Goal: Task Accomplishment & Management: Complete application form

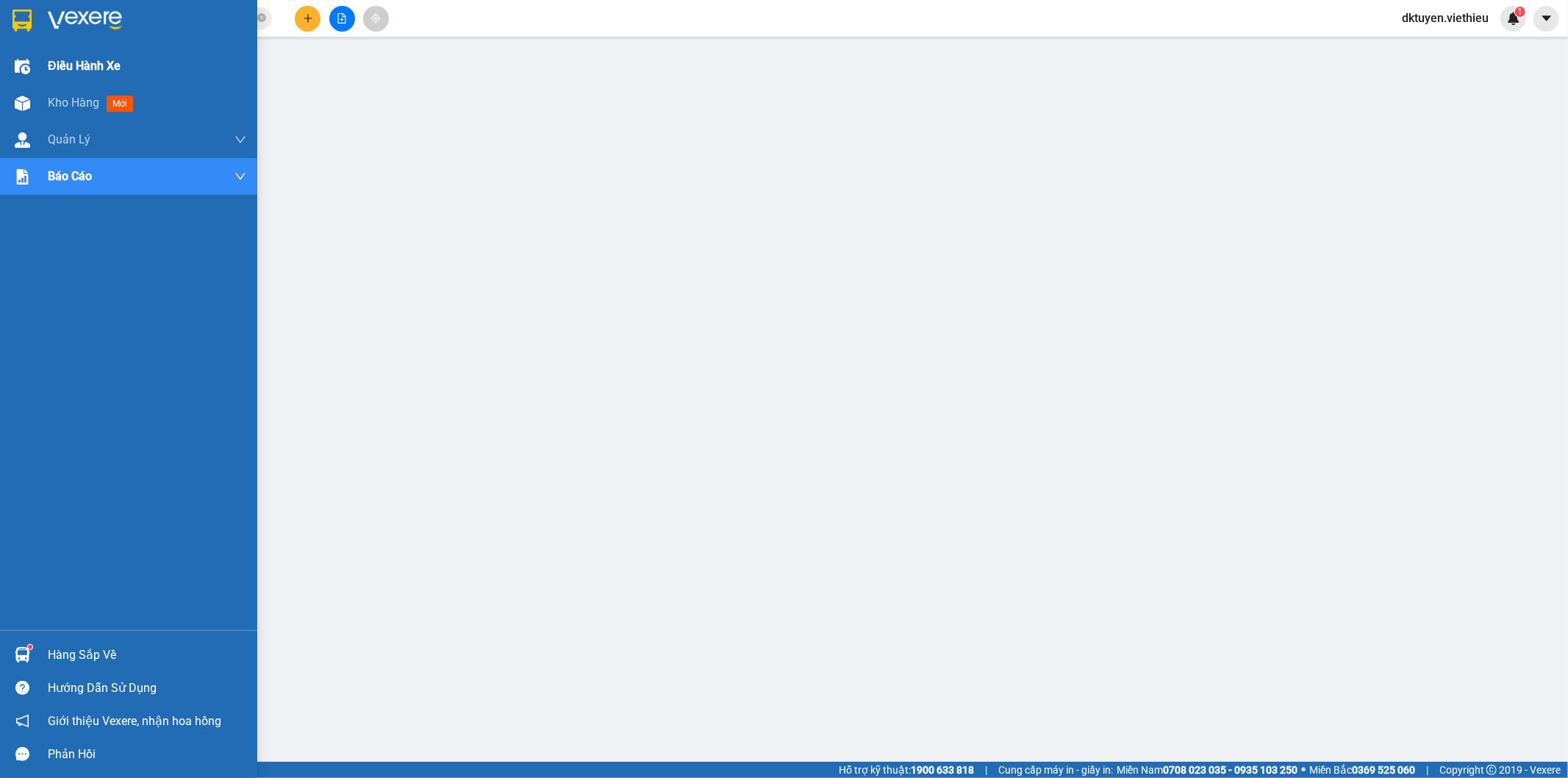
click at [41, 64] on div "Điều hành xe" at bounding box center [128, 66] width 257 height 37
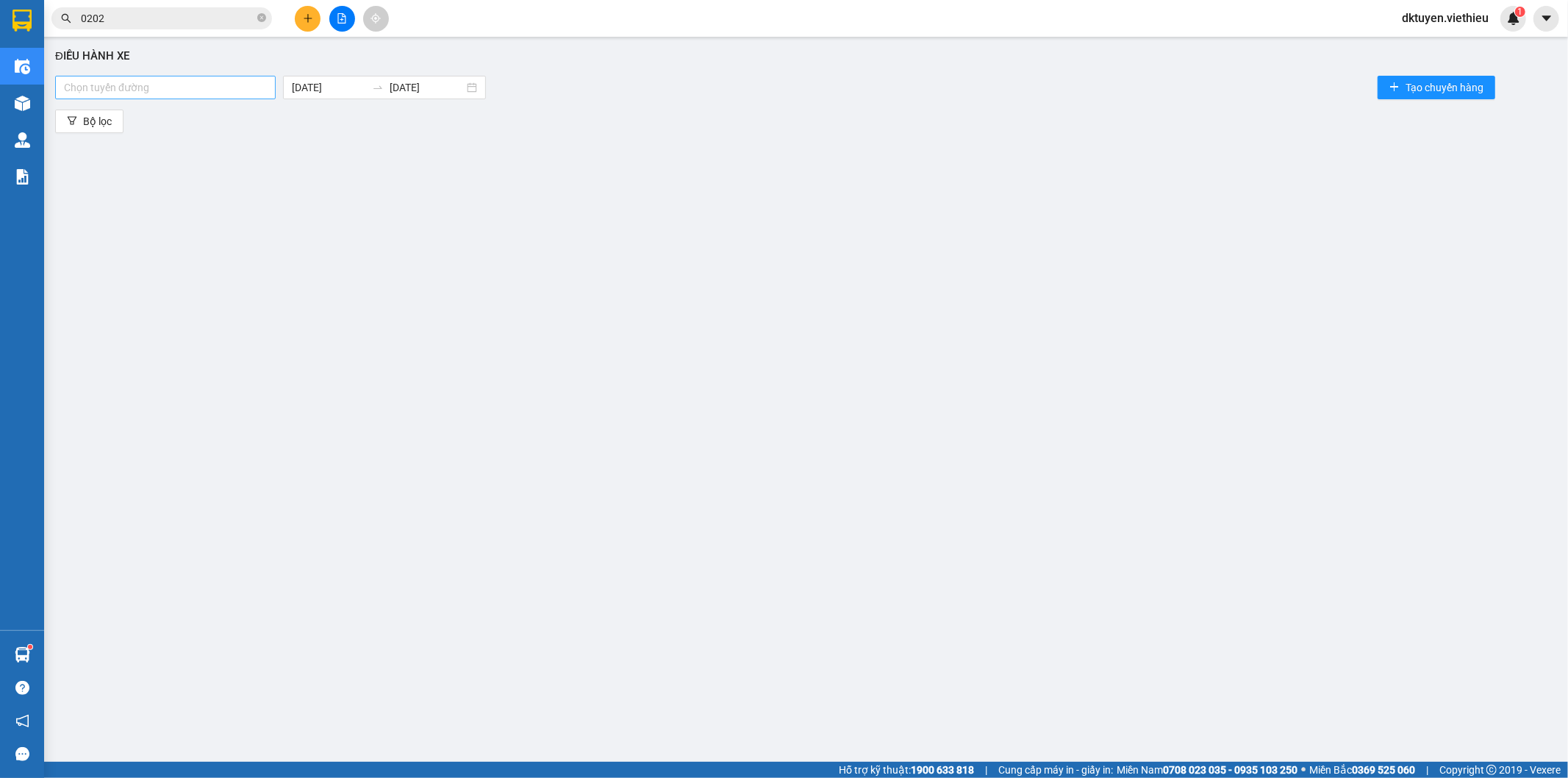
click at [221, 82] on div at bounding box center [165, 87] width 213 height 18
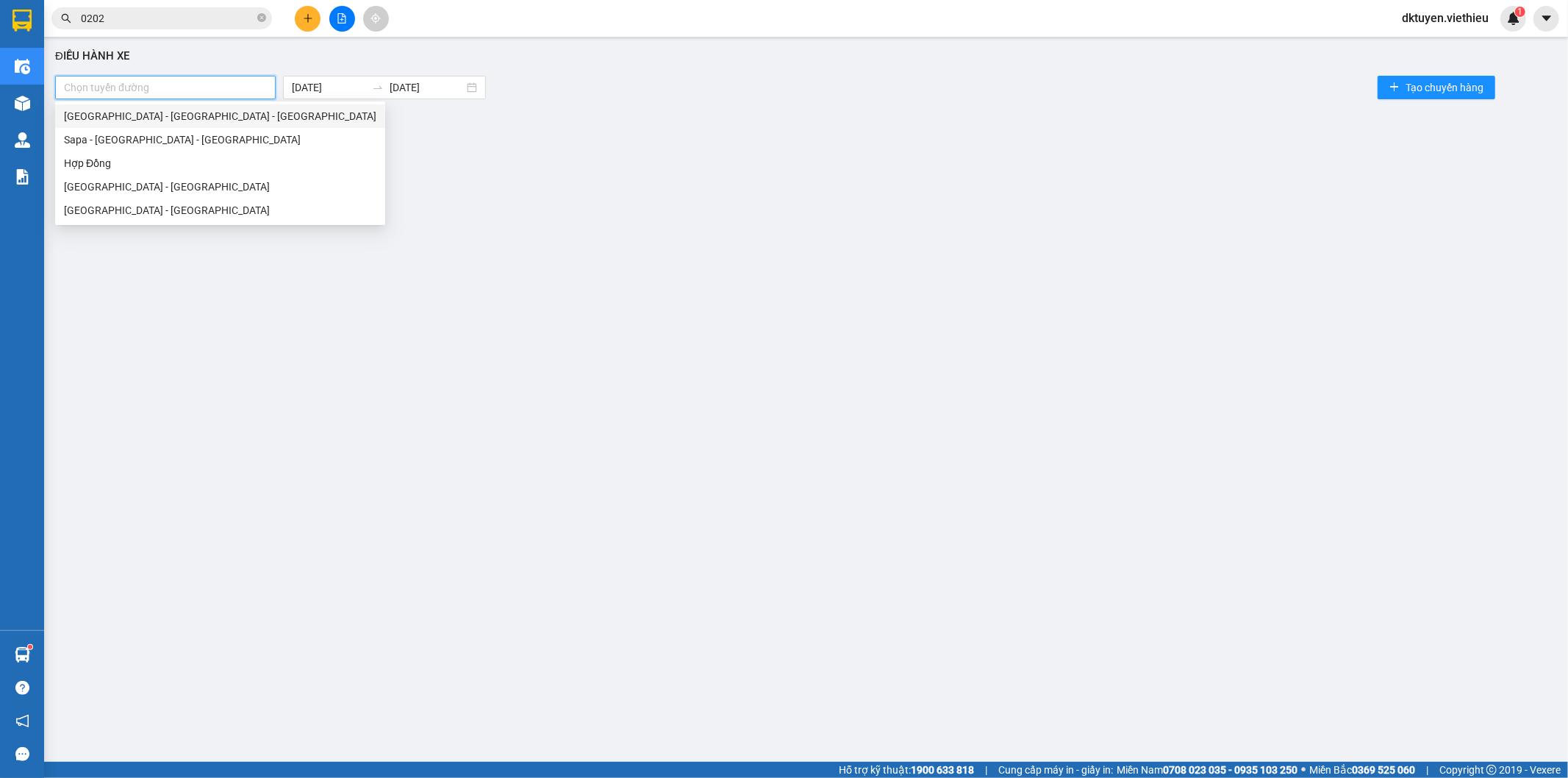
click at [155, 116] on div "[GEOGRAPHIC_DATA] - [GEOGRAPHIC_DATA] - [GEOGRAPHIC_DATA]" at bounding box center [219, 116] width 312 height 17
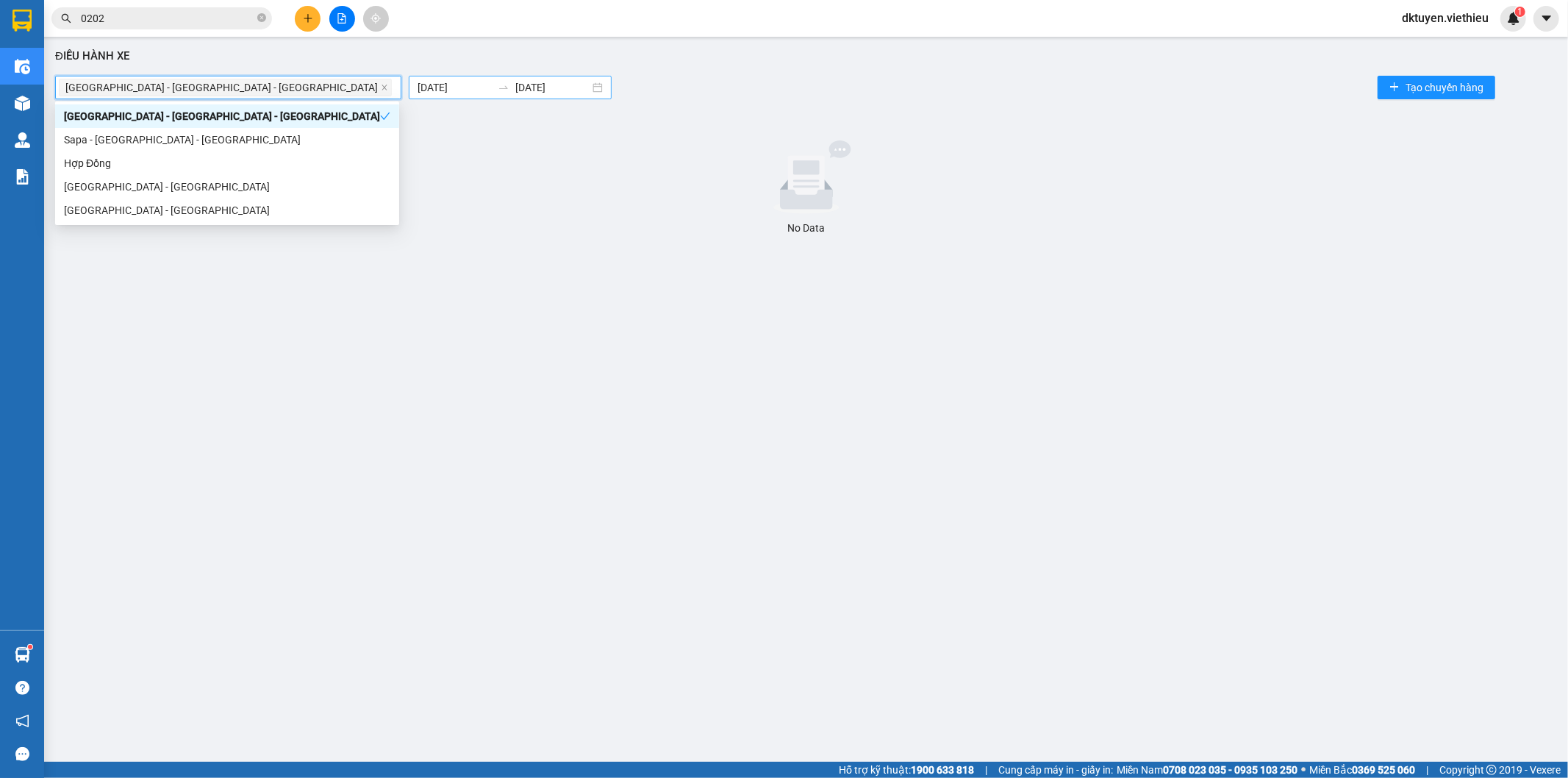
click at [307, 86] on body "Kết quả tìm kiếm ( 68 ) Bộ lọc Mã ĐH Trạng thái Món hàng Thu hộ Tổng cước Chưa …" at bounding box center [784, 389] width 1568 height 778
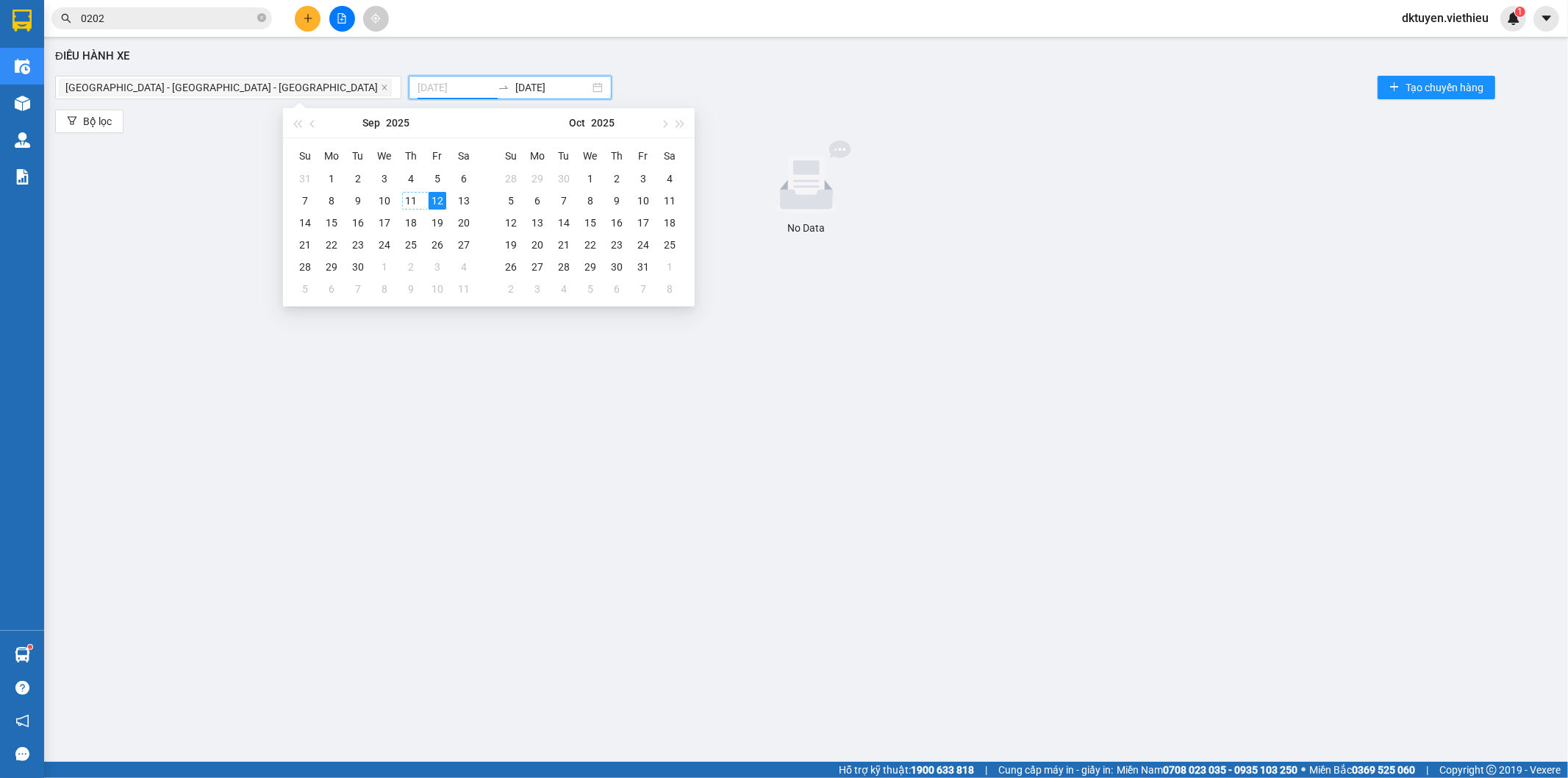
type input "[DATE]"
click at [413, 198] on div "11" at bounding box center [410, 200] width 18 height 18
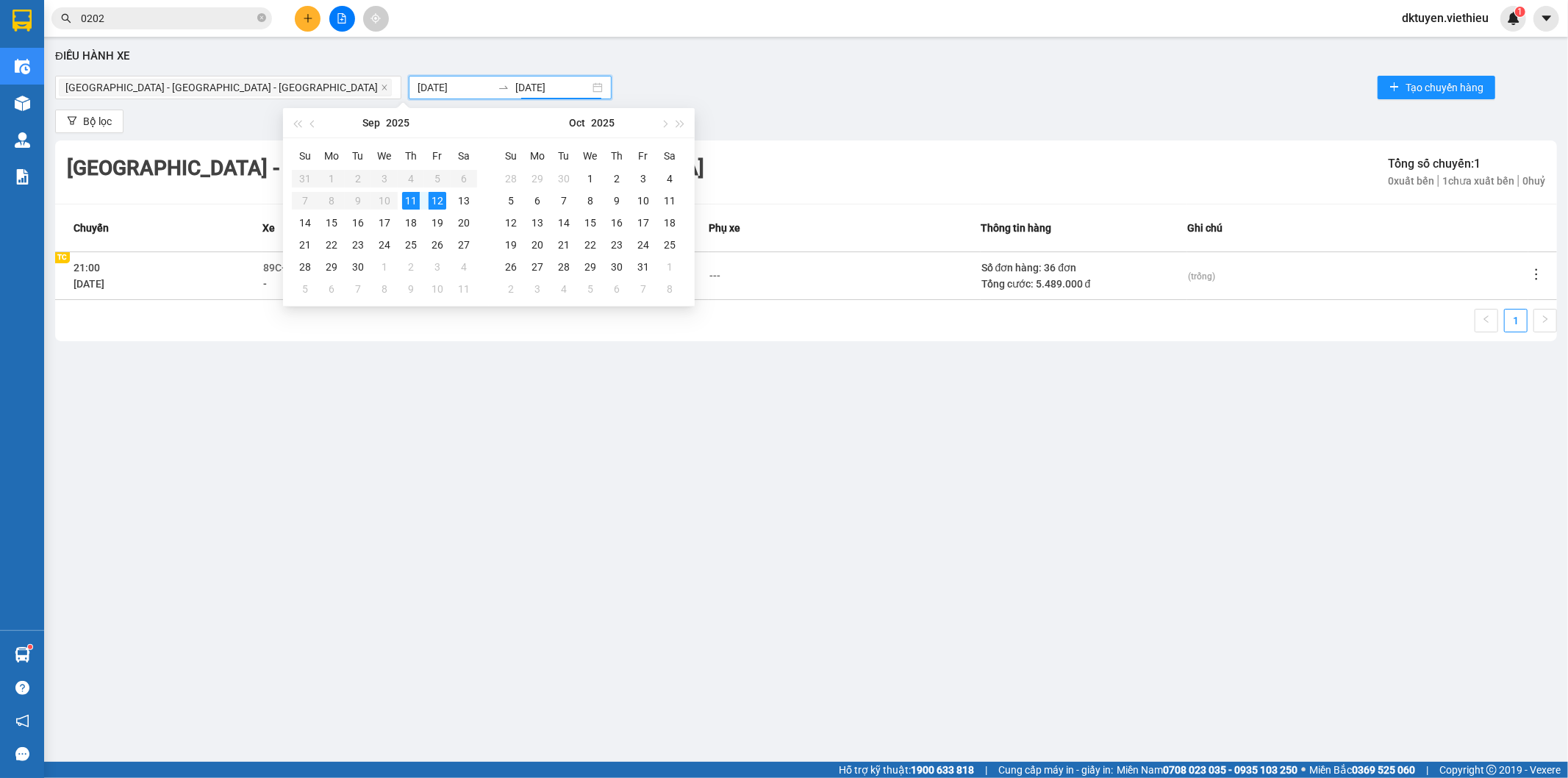
click at [1539, 274] on icon "more" at bounding box center [1537, 275] width 15 height 15
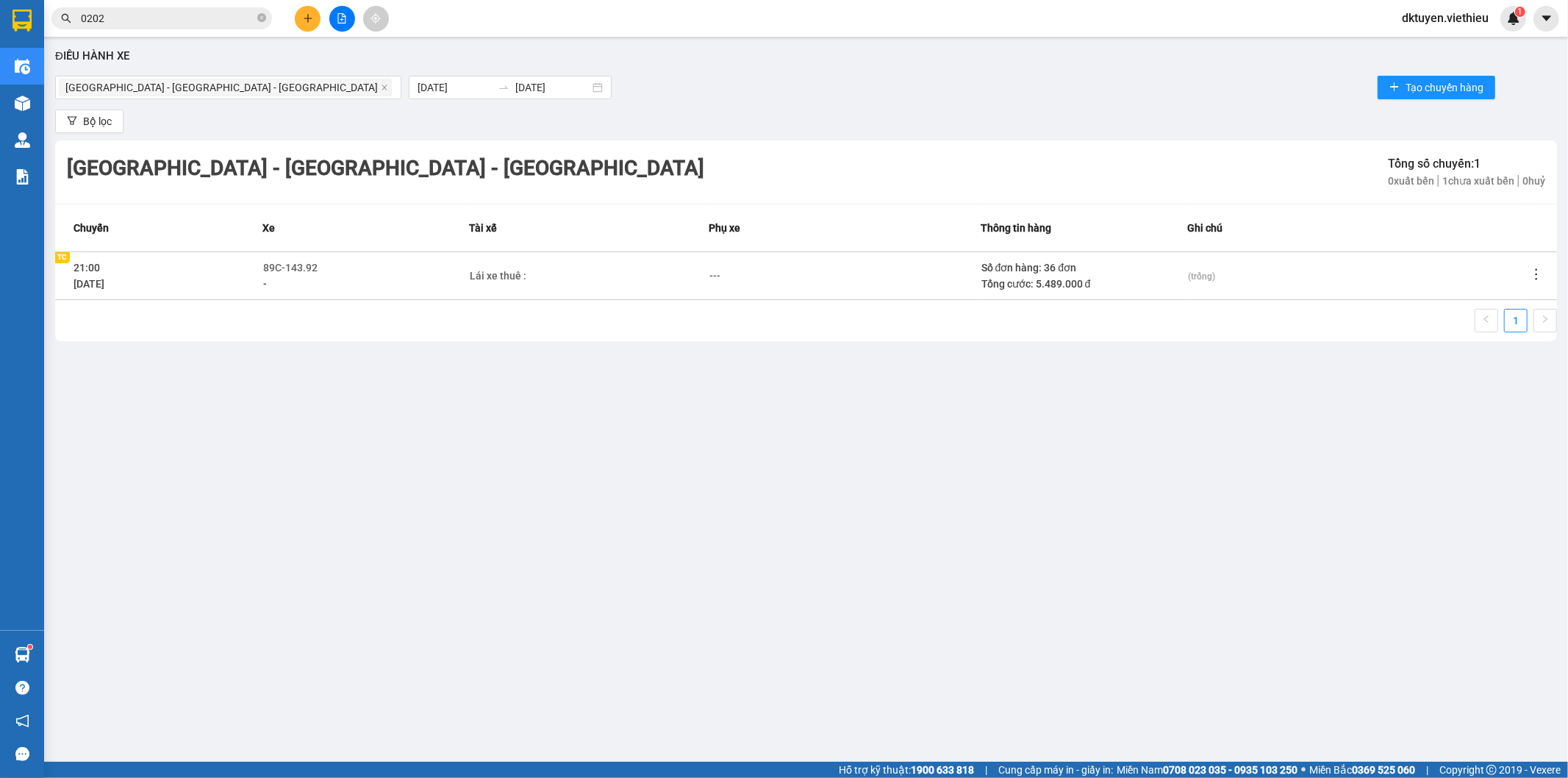
click at [1540, 275] on icon "more" at bounding box center [1537, 275] width 15 height 15
click at [1504, 333] on span "Xem phơi" at bounding box center [1500, 337] width 43 height 12
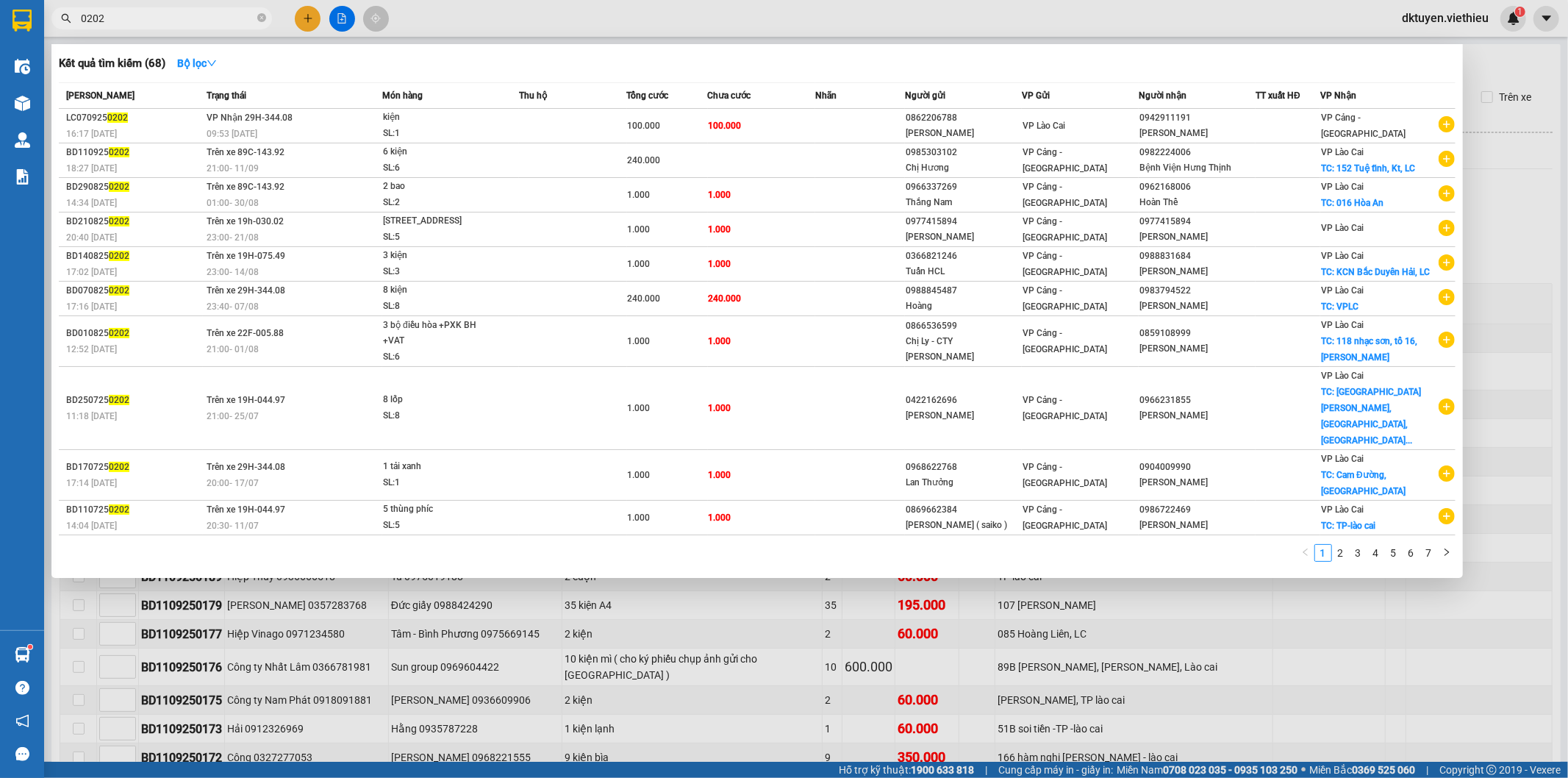
drag, startPoint x: 131, startPoint y: 19, endPoint x: 54, endPoint y: 24, distance: 77.2
click at [54, 24] on span "0202" at bounding box center [161, 18] width 220 height 22
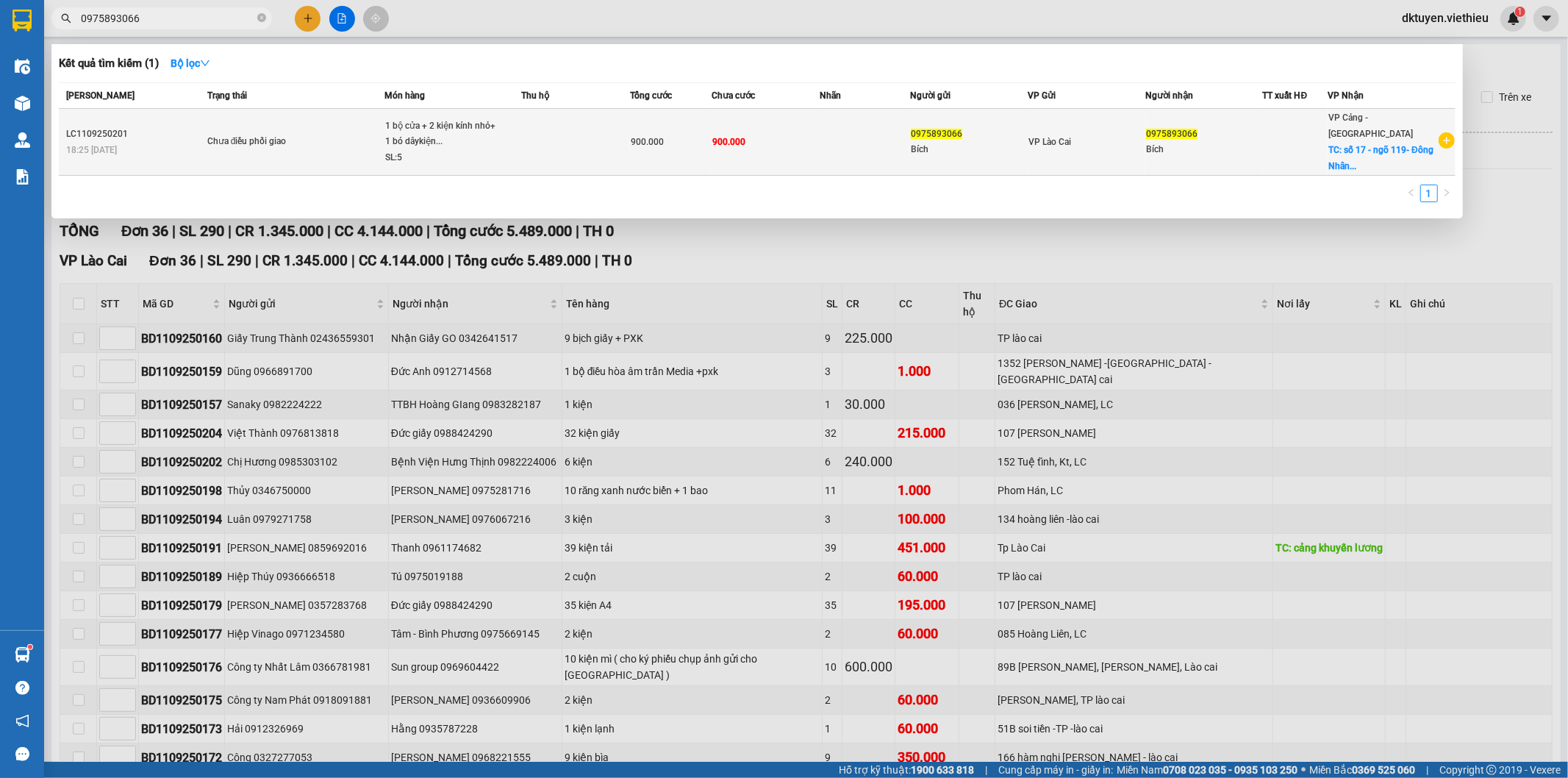
type input "0975893066"
click at [649, 124] on td "900.000" at bounding box center [671, 142] width 82 height 67
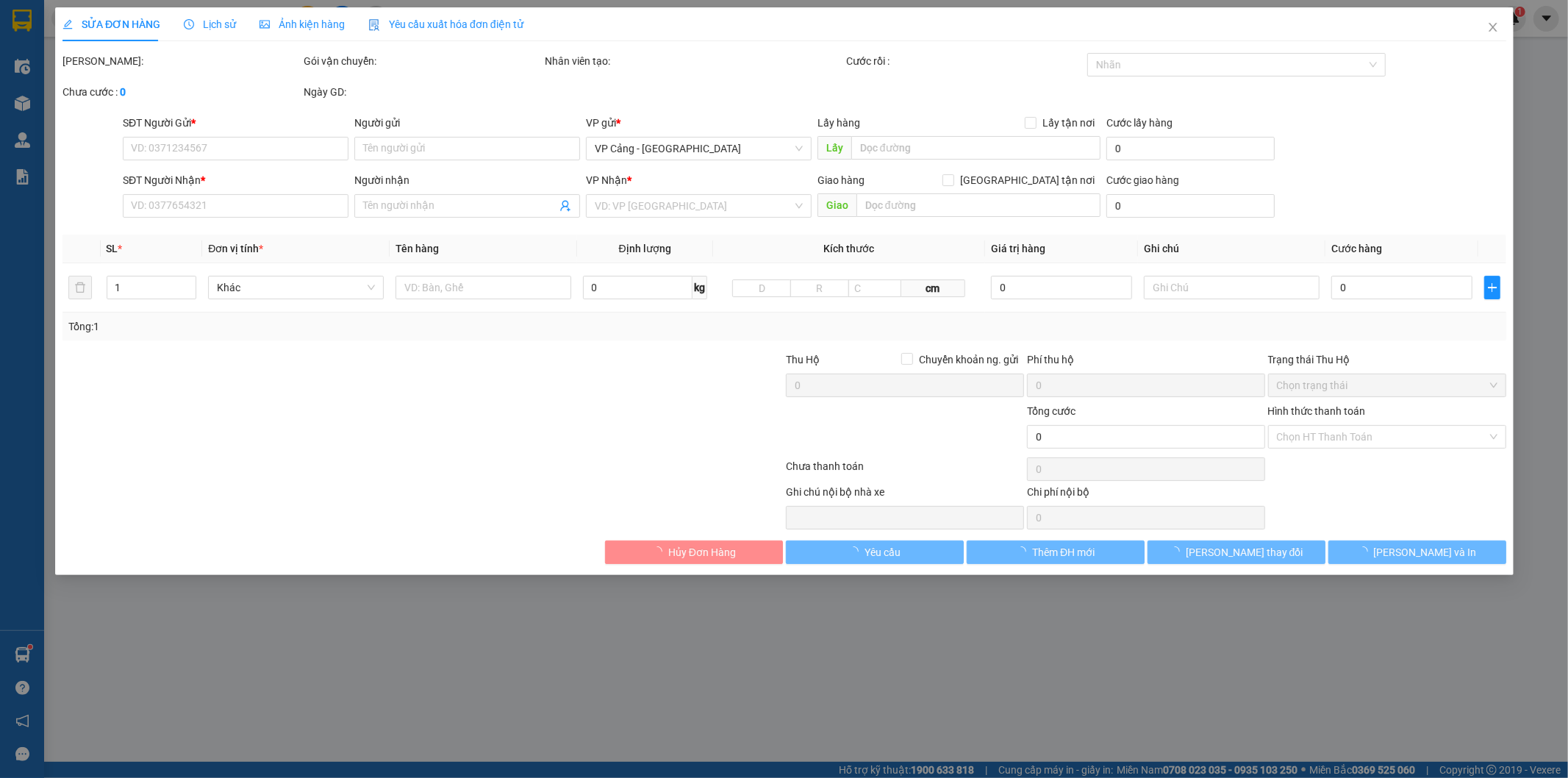
type input "0975893066"
type input "Bích"
type input "0975893066"
type input "Bích"
checkbox input "true"
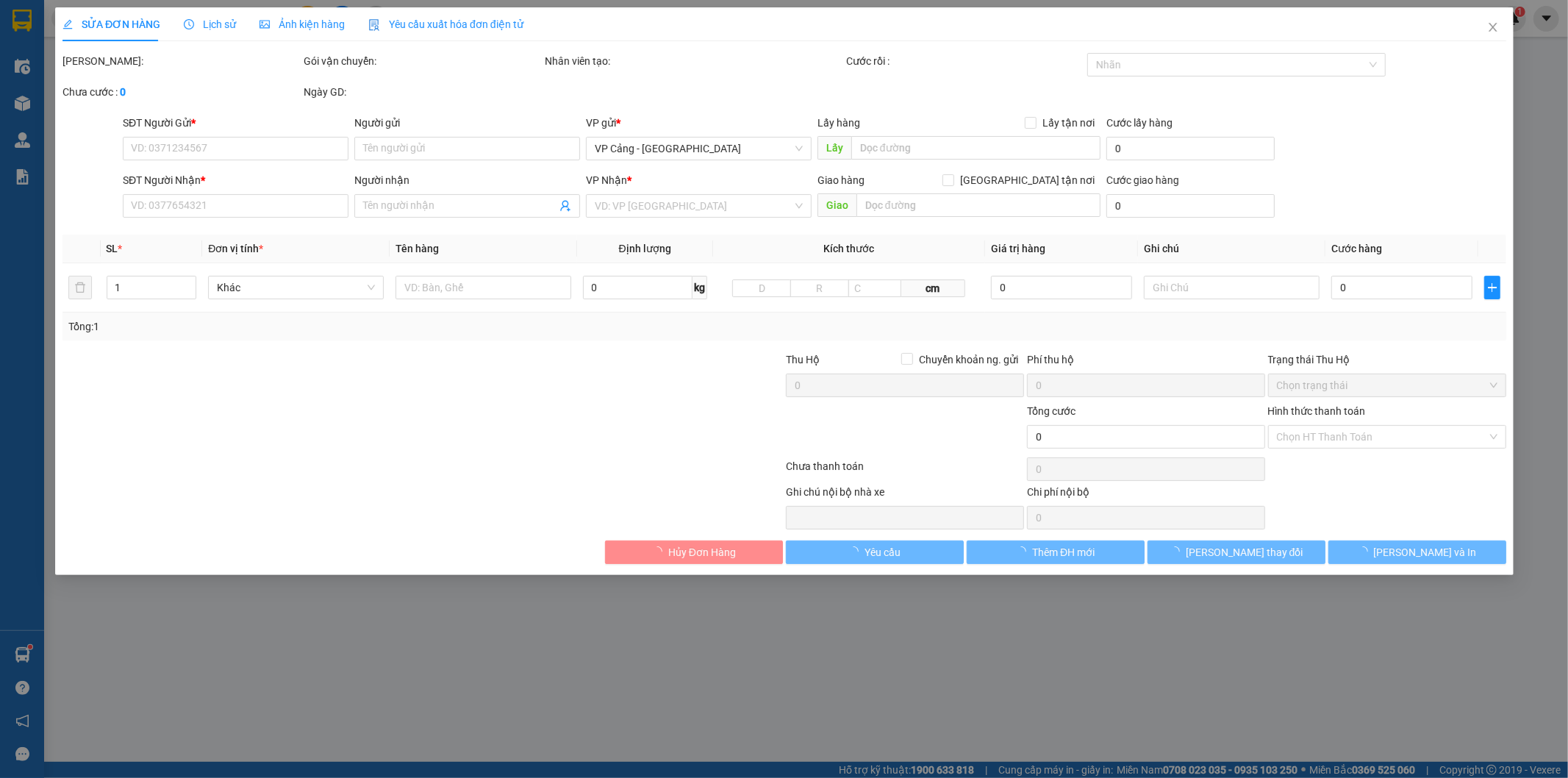
type input "số 17 - ngõ 119- Đông Nhân - [GEOGRAPHIC_DATA]"
type input "900.000"
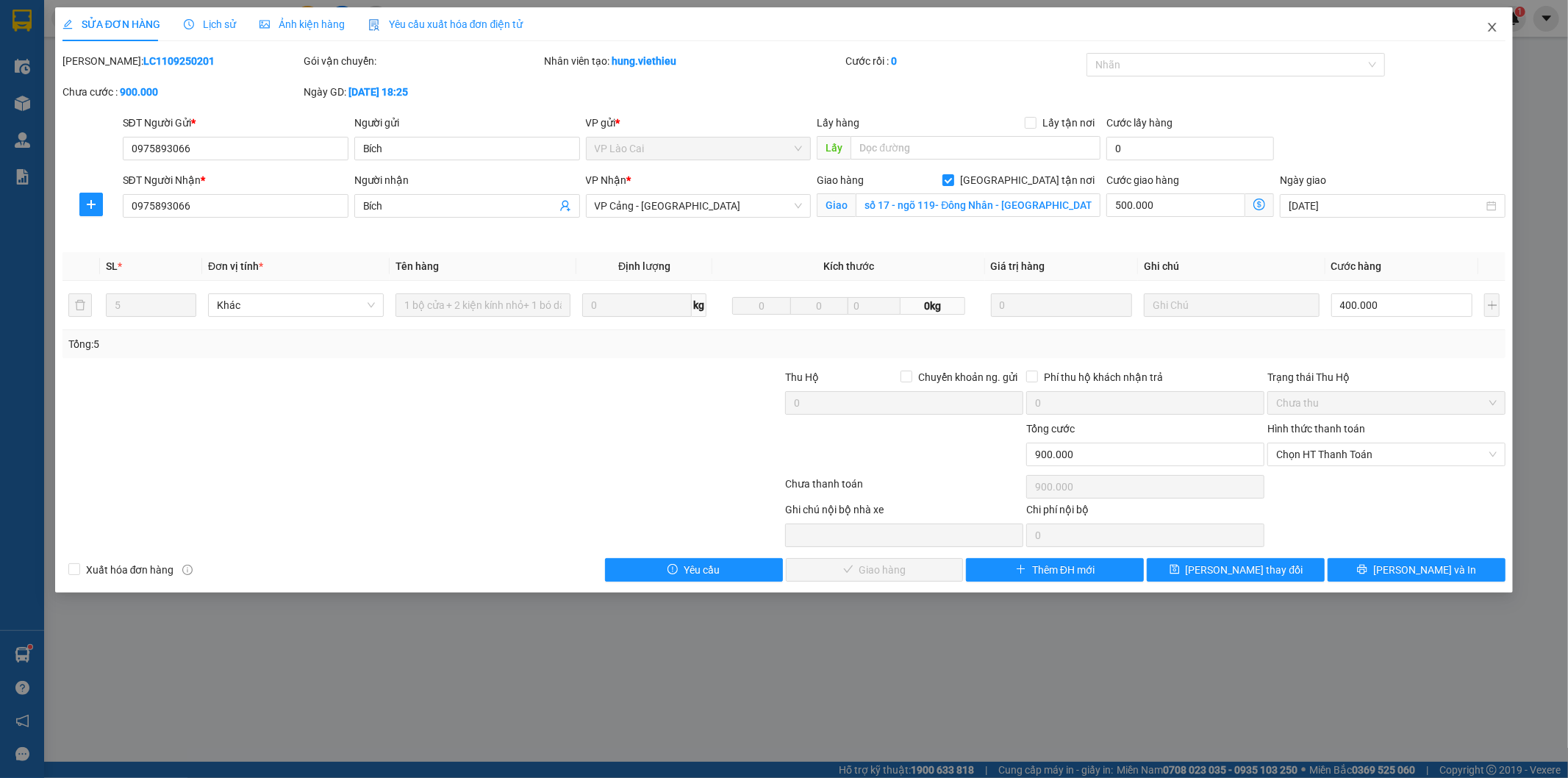
click at [1489, 28] on icon "close" at bounding box center [1492, 27] width 12 height 12
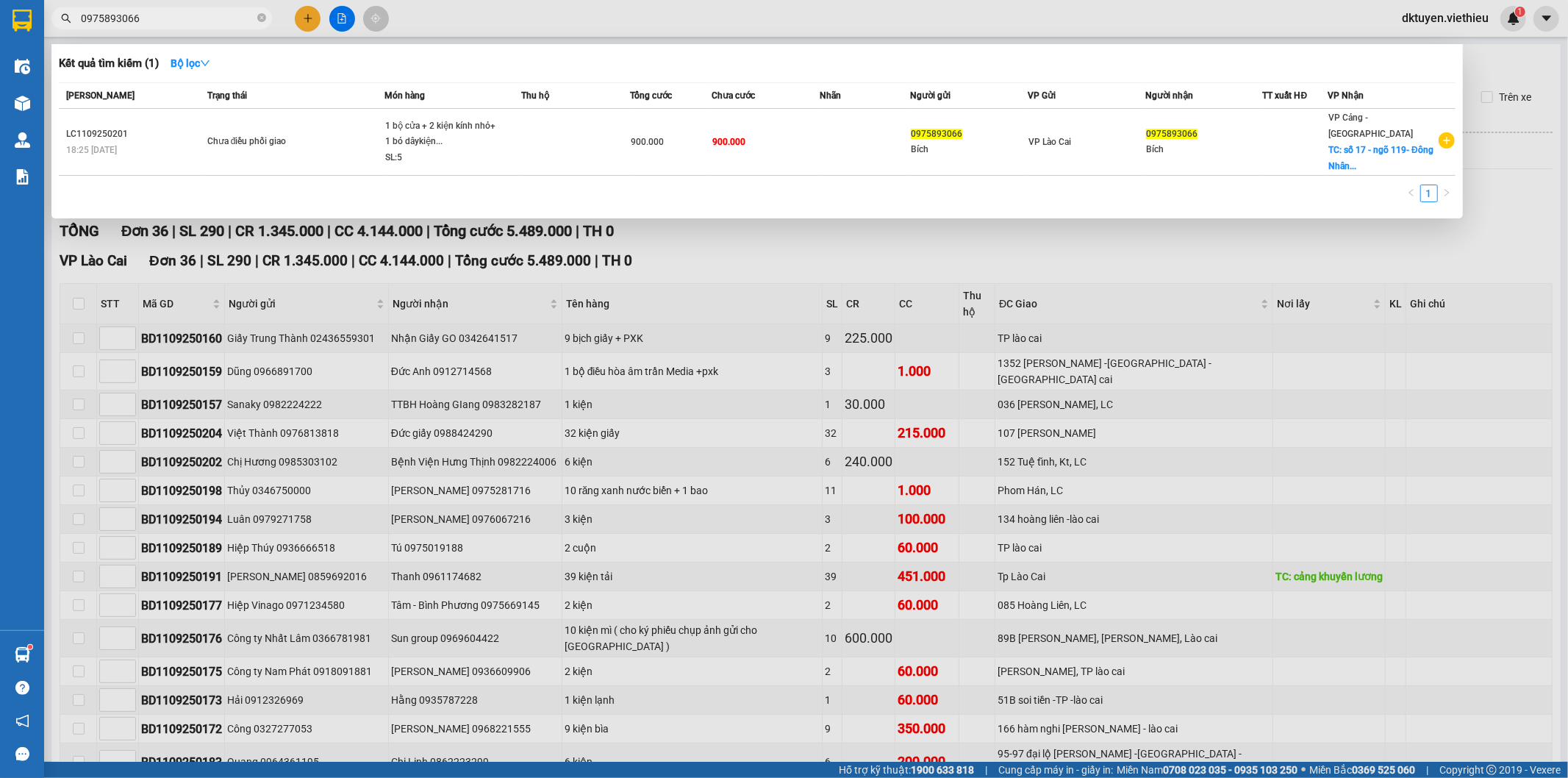
drag, startPoint x: 170, startPoint y: 16, endPoint x: 140, endPoint y: 19, distance: 30.1
click at [140, 19] on input "0975893066" at bounding box center [168, 18] width 173 height 17
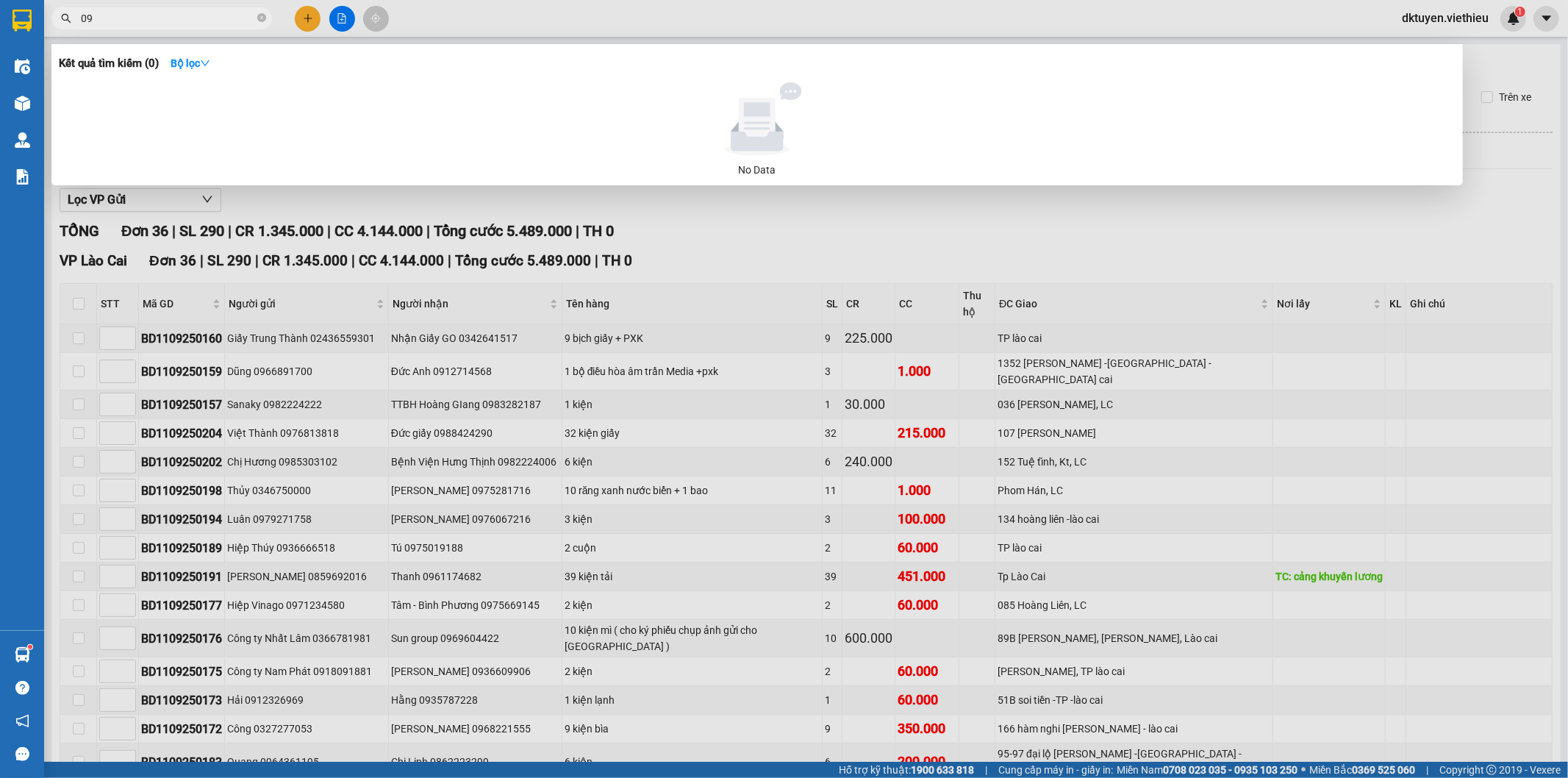
type input "0"
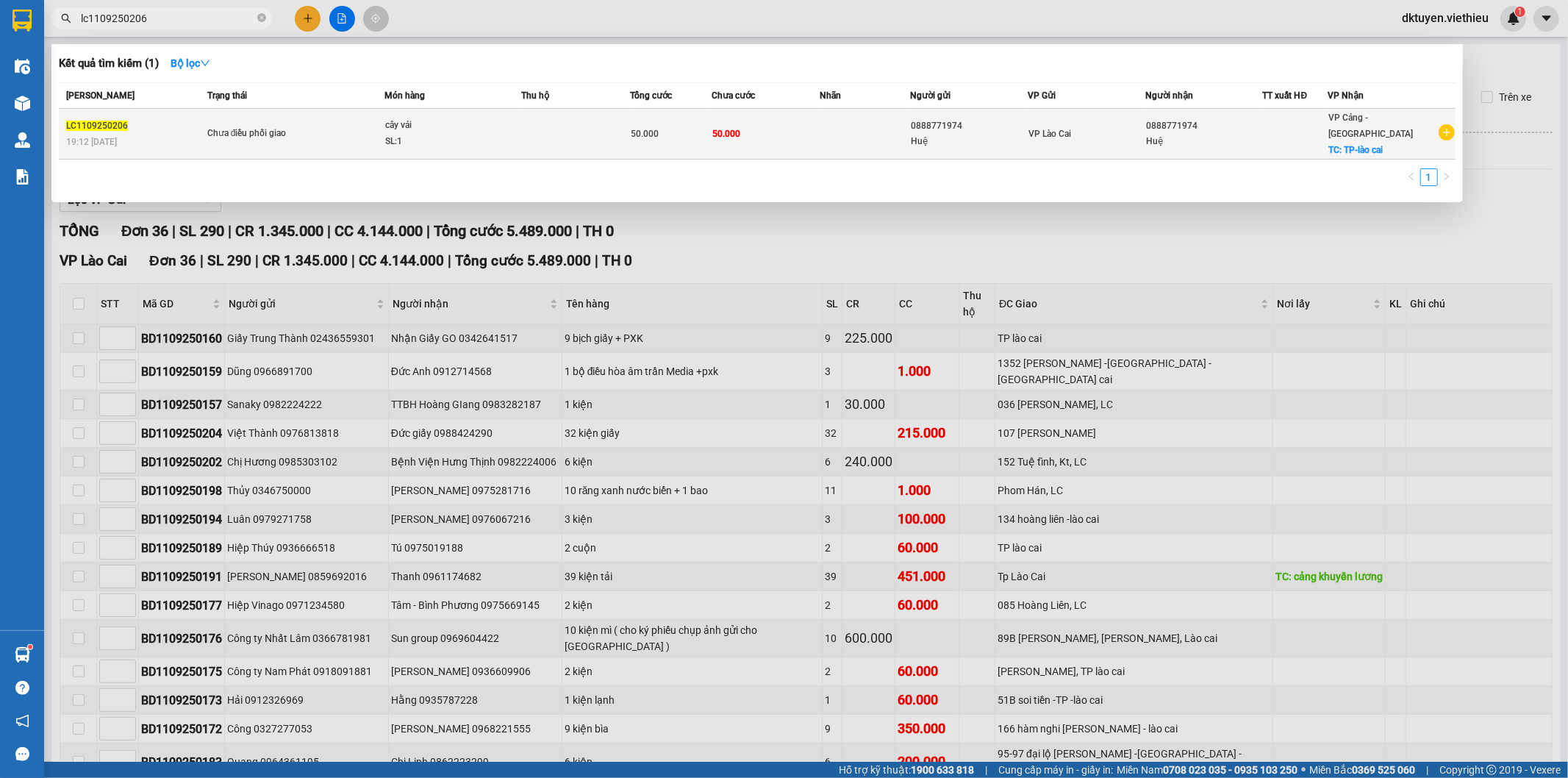
type input "lc1109250206"
click at [773, 125] on td "50.000" at bounding box center [766, 134] width 109 height 51
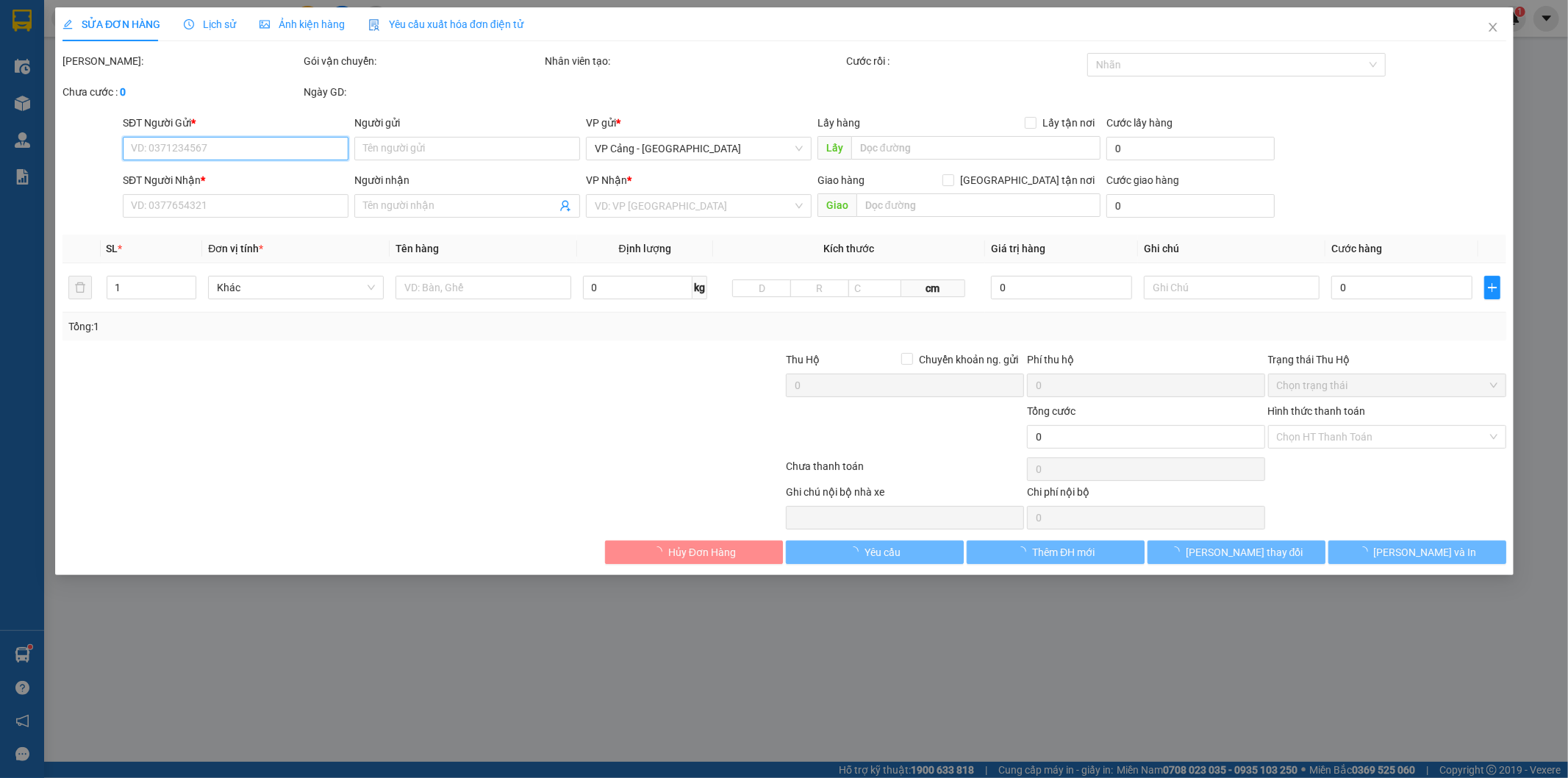
type input "0888771974"
type input "Huệ"
type input "0888771974"
type input "Huệ"
checkbox input "true"
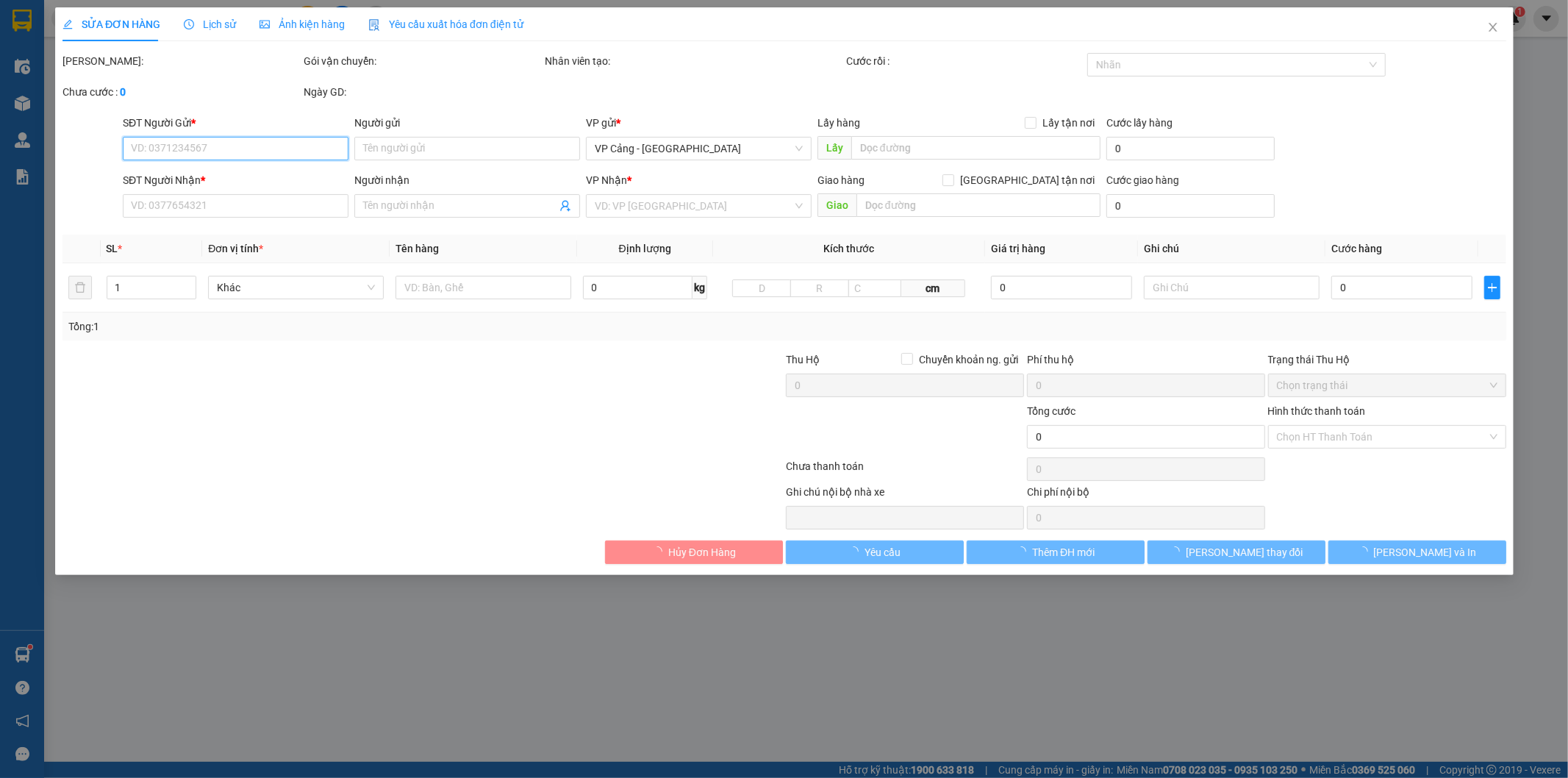
type input "TP-lào cai"
type input "50.000"
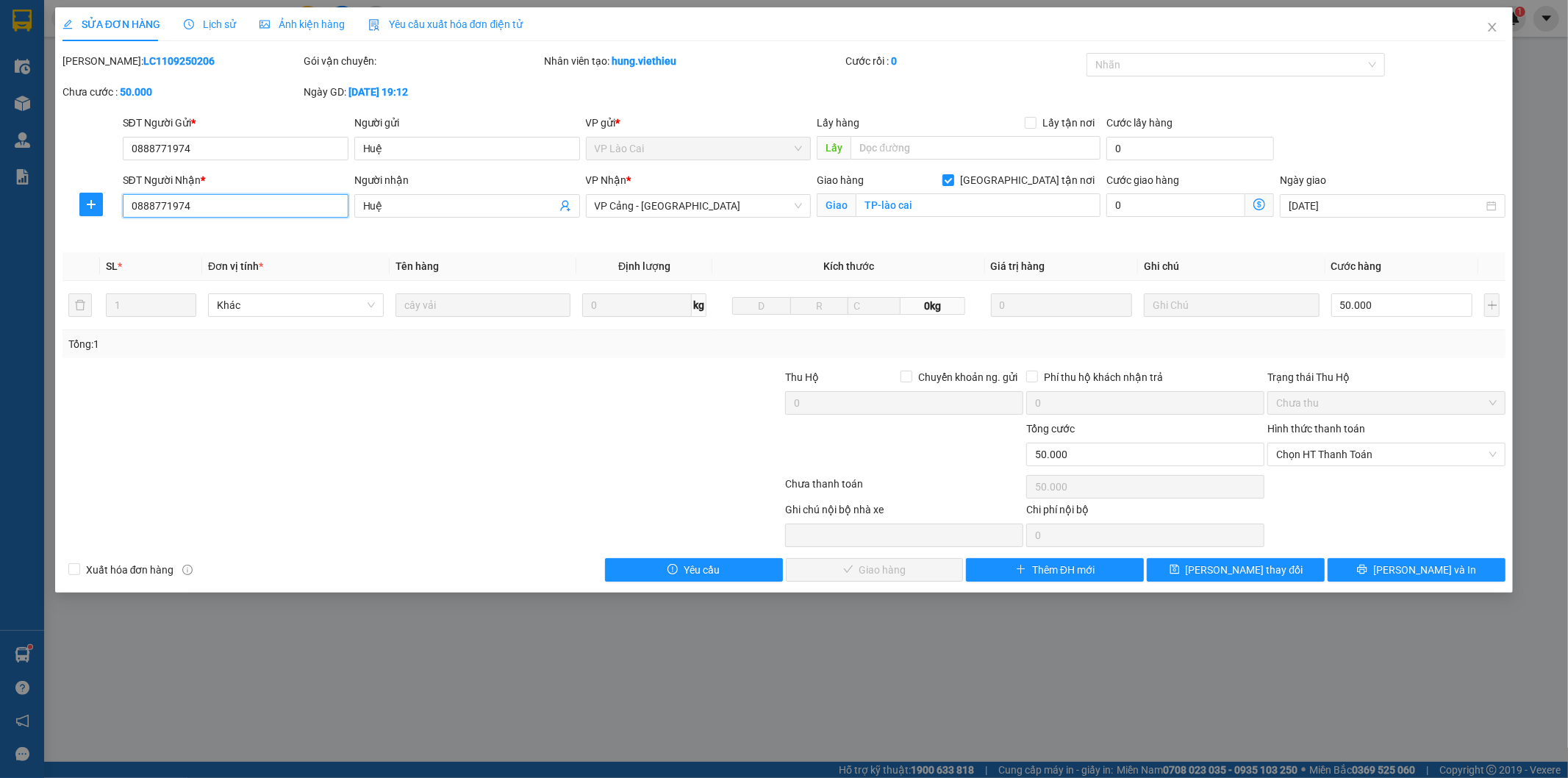
drag, startPoint x: 290, startPoint y: 210, endPoint x: 68, endPoint y: 176, distance: 224.6
click at [60, 194] on div "SỬA ĐƠN HÀNG Lịch sử Ảnh kiện hàng Yêu cầu xuất hóa đơn điện tử Total Paid Fee …" at bounding box center [784, 300] width 1458 height 585
type input "0988828292"
drag, startPoint x: 400, startPoint y: 209, endPoint x: 351, endPoint y: 205, distance: 49.2
click at [351, 205] on div "Người nhận [PERSON_NAME]" at bounding box center [466, 206] width 231 height 69
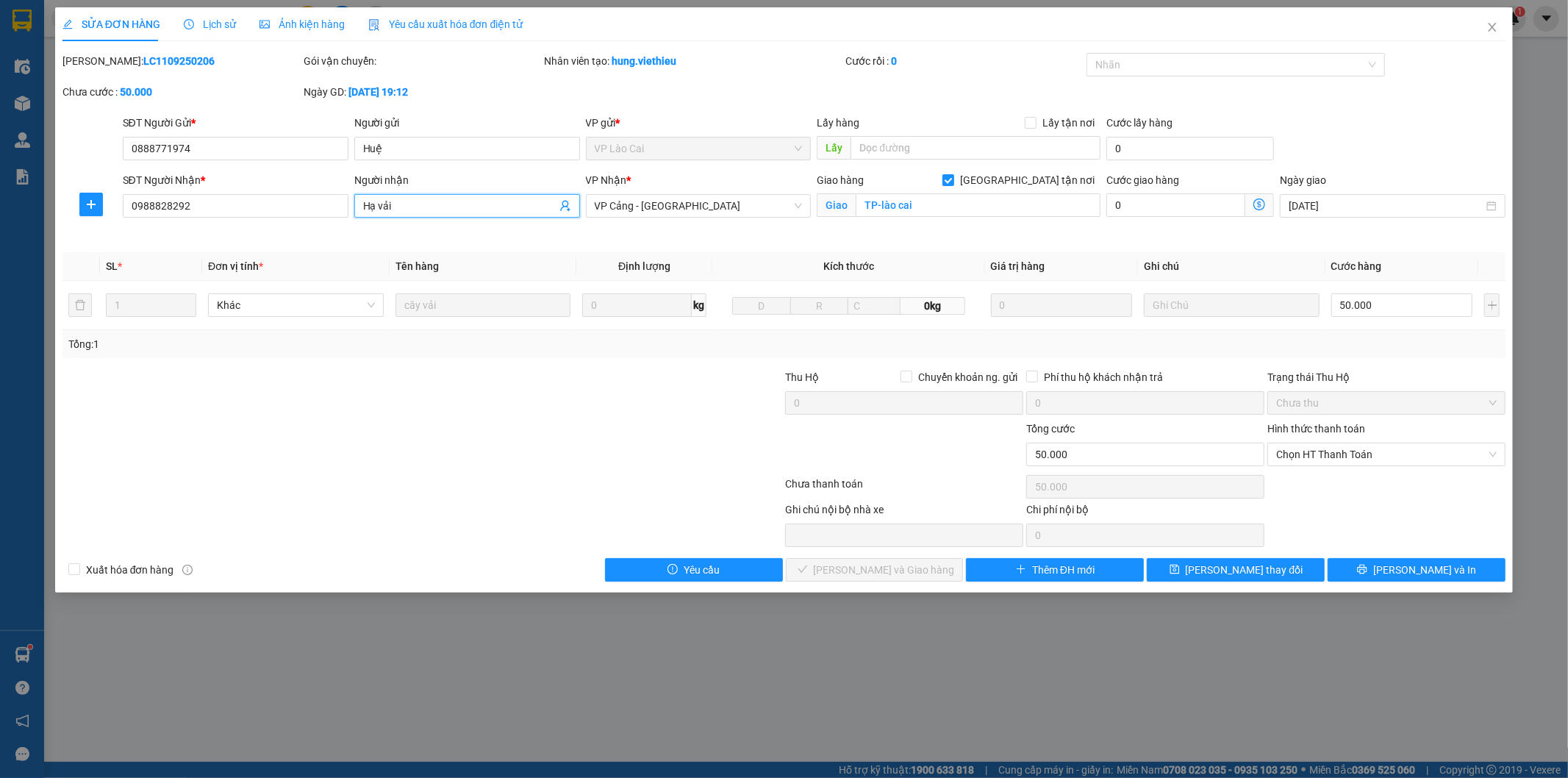
type input "Hạ vải"
click at [443, 403] on div at bounding box center [301, 395] width 482 height 52
click at [1305, 569] on button "[PERSON_NAME] thay đổi" at bounding box center [1235, 571] width 178 height 24
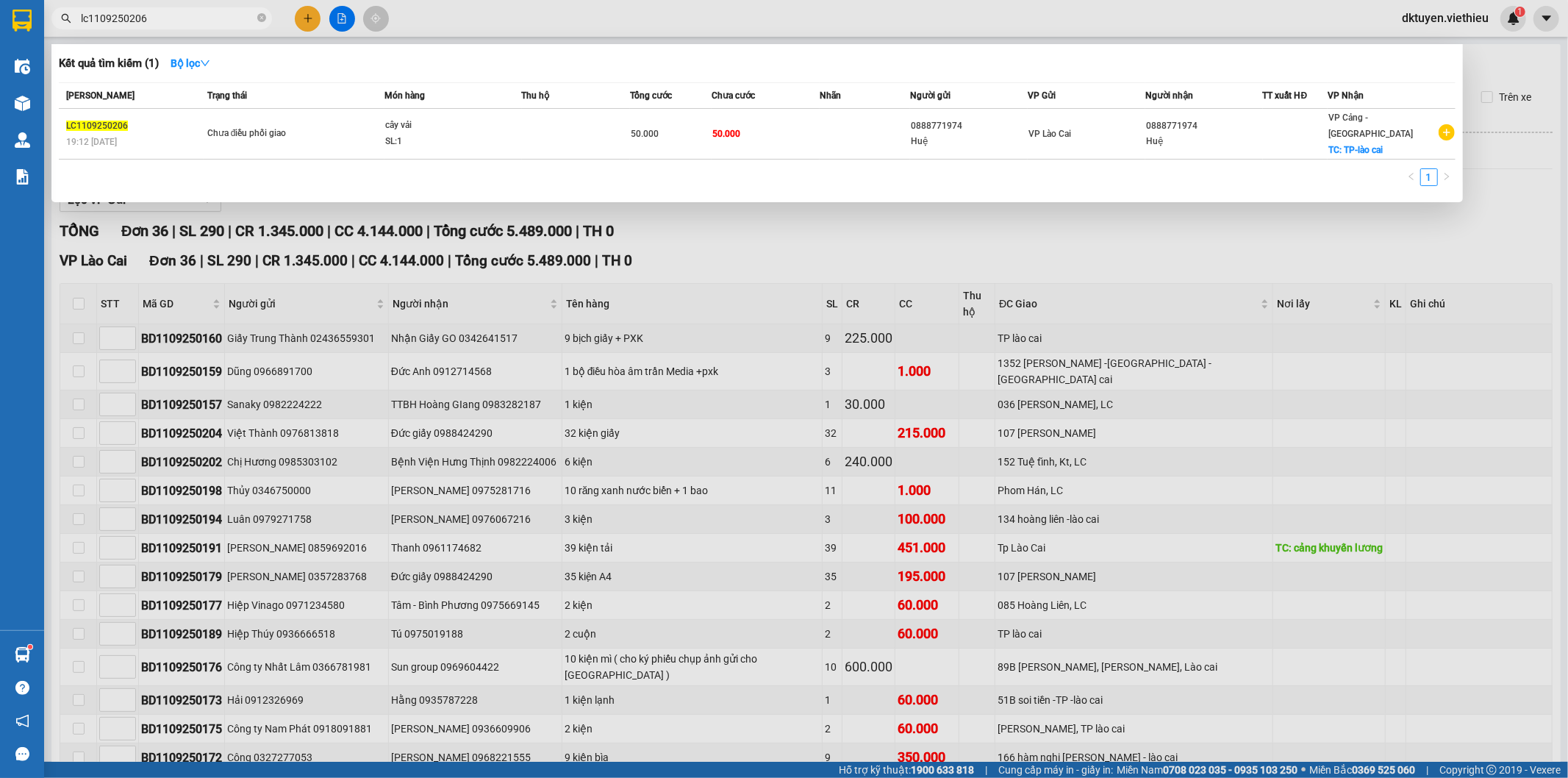
click at [199, 16] on input "lc1109250206" at bounding box center [168, 18] width 173 height 17
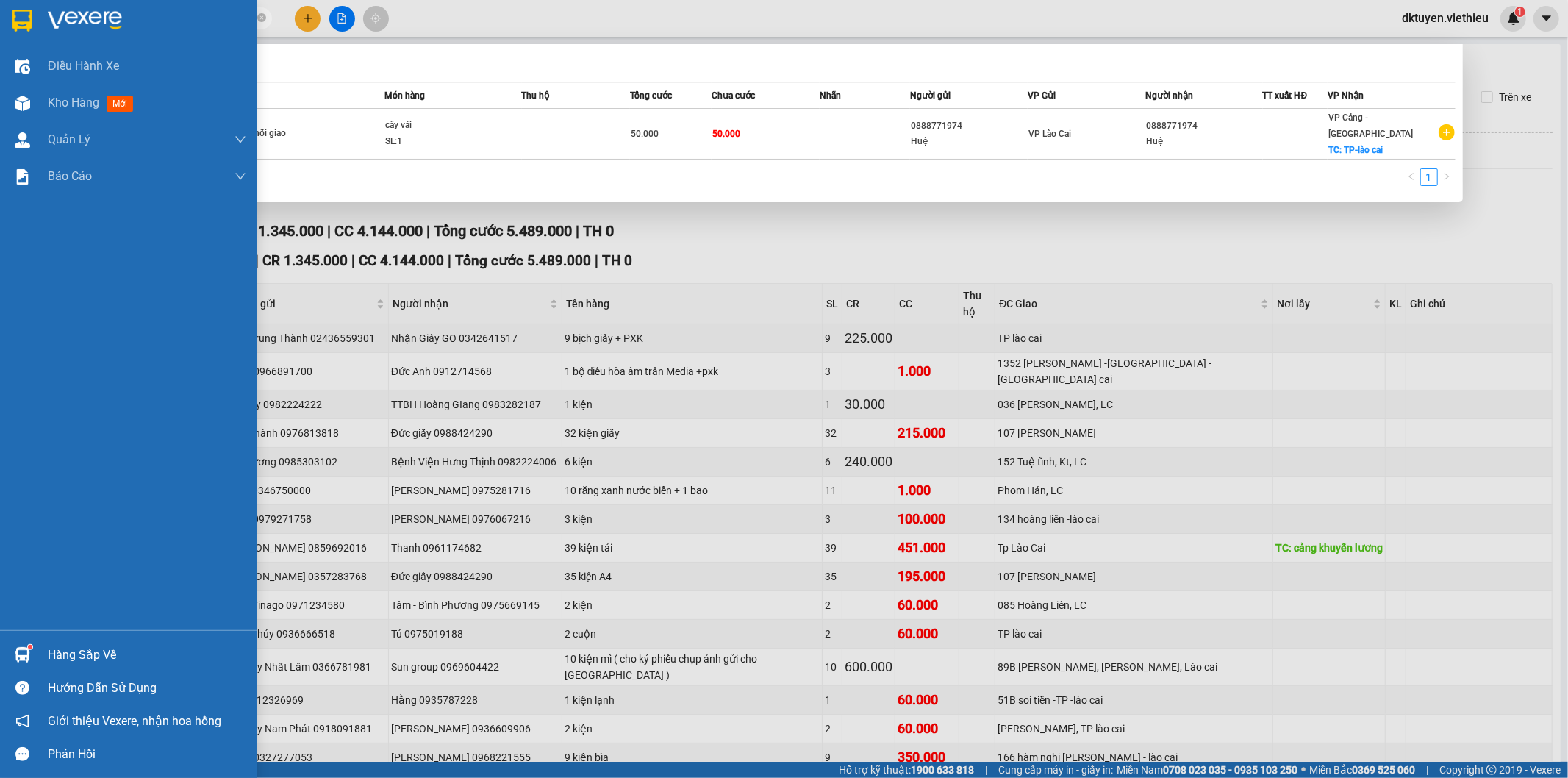
drag, startPoint x: 153, startPoint y: 13, endPoint x: 18, endPoint y: 17, distance: 135.1
click at [20, 15] on section "Kết quả tìm kiếm ( 1 ) Bộ lọc Mã ĐH Trạng thái Món hàng Thu hộ Tổng cước Chưa c…" at bounding box center [784, 389] width 1568 height 778
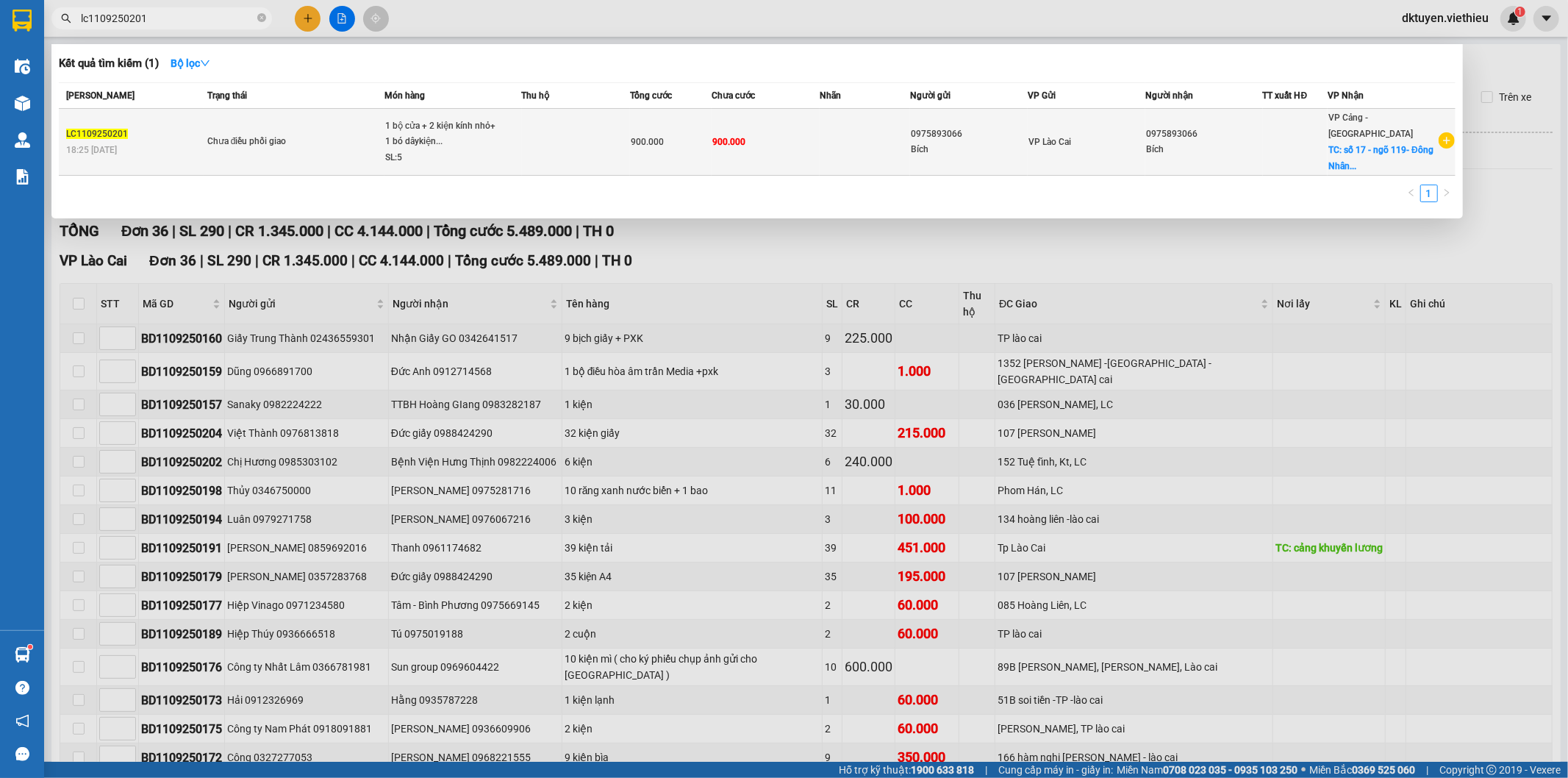
type input "lc1109250201"
click at [905, 146] on td at bounding box center [865, 142] width 90 height 67
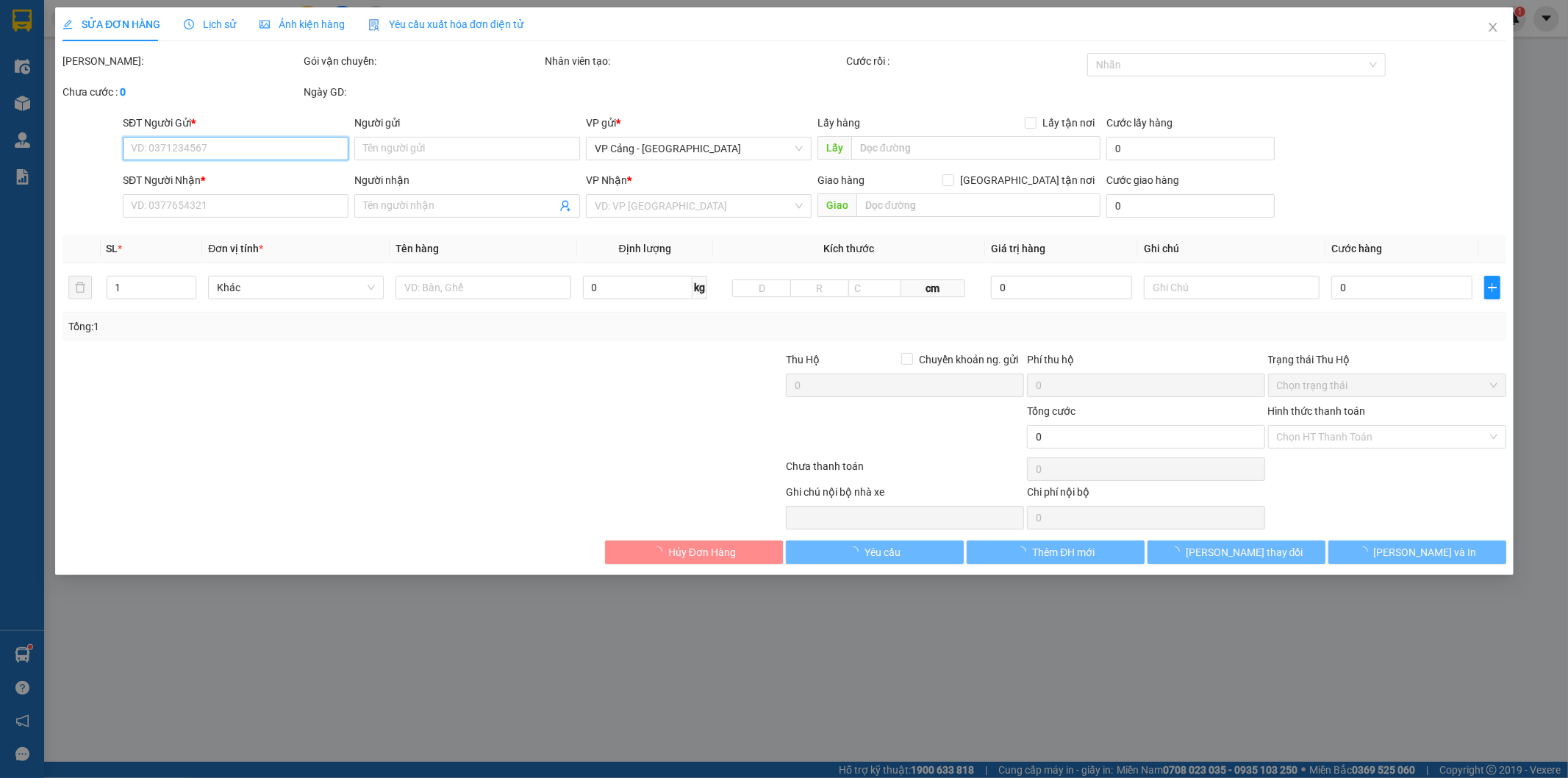
type input "0975893066"
type input "Bích"
type input "0975893066"
type input "Bích"
checkbox input "true"
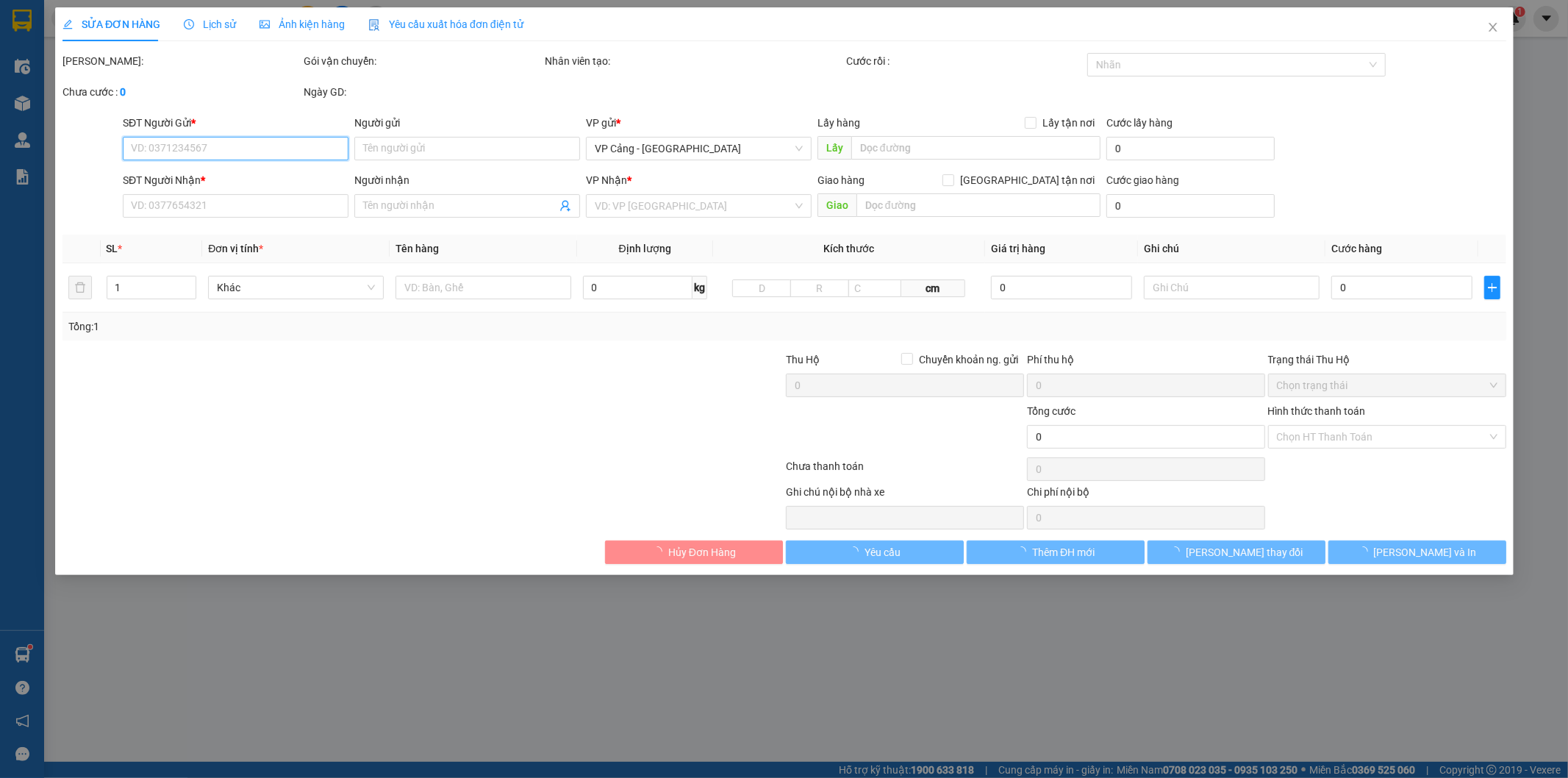
type input "số 17 - ngõ 119- Đông Nhân - [GEOGRAPHIC_DATA]"
type input "900.000"
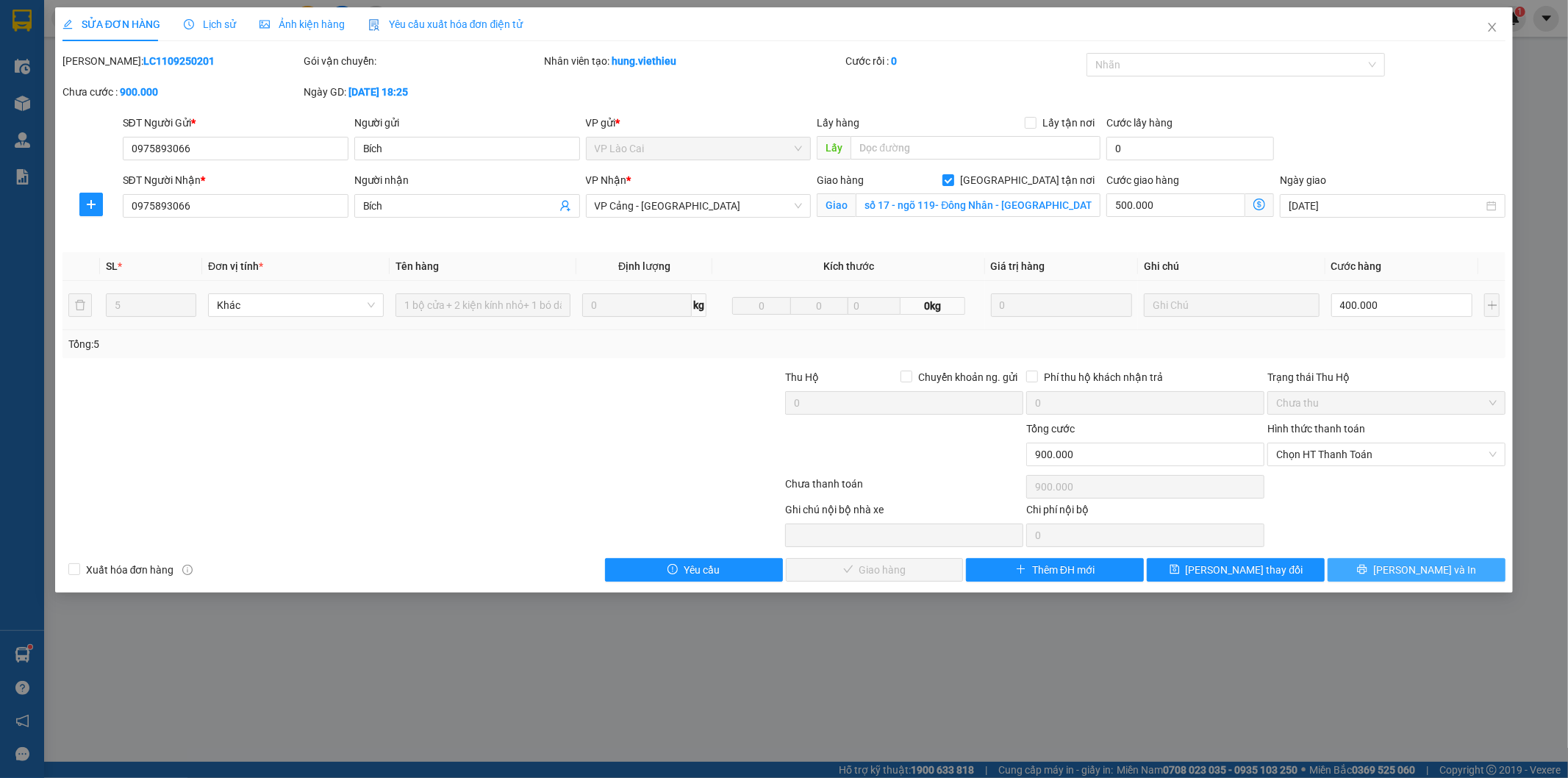
click at [1367, 570] on icon "printer" at bounding box center [1362, 569] width 10 height 10
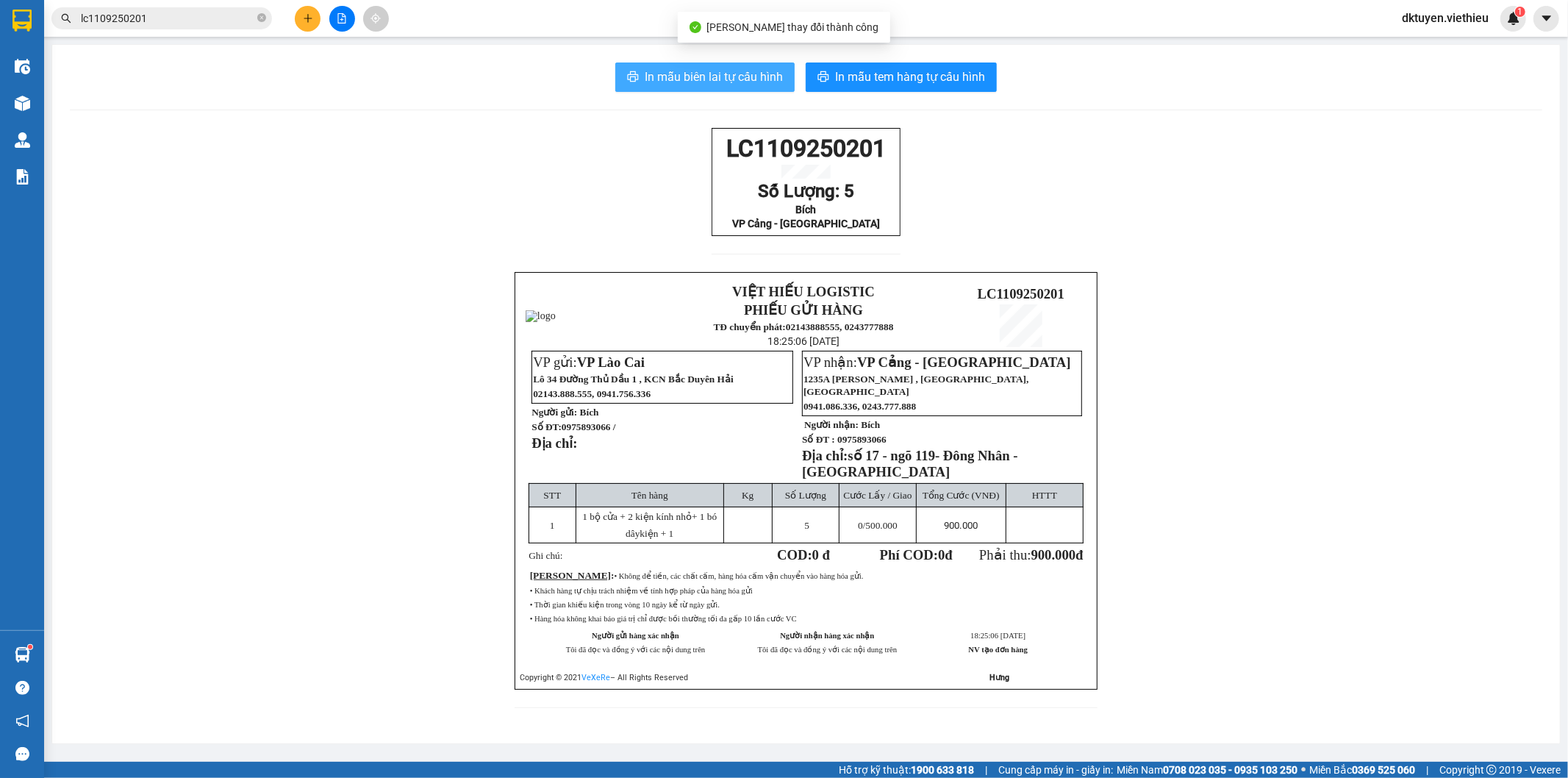
click at [751, 87] on button "In mẫu biên lai tự cấu hình" at bounding box center [705, 77] width 180 height 29
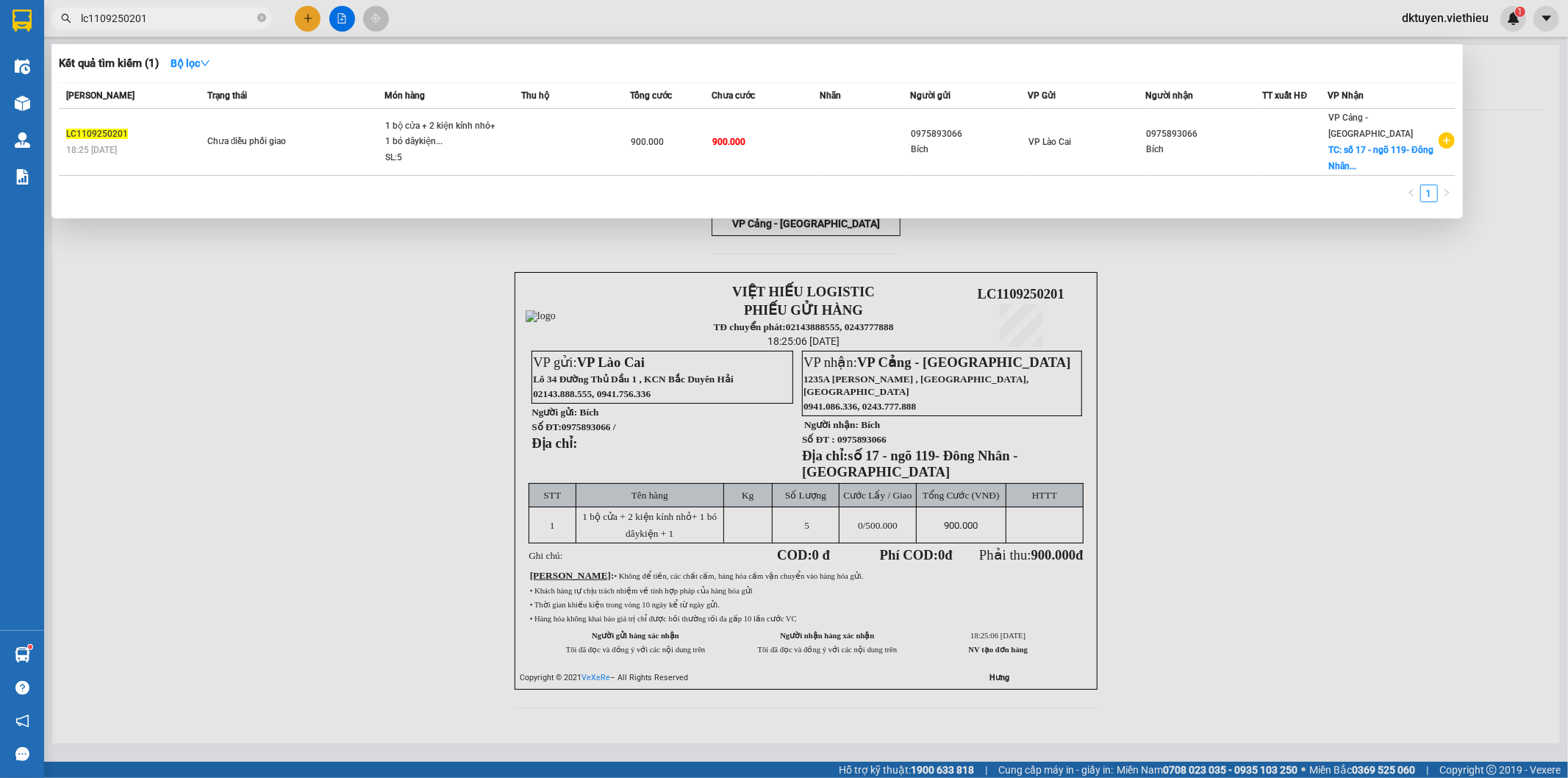
click at [162, 18] on input "lc1109250201" at bounding box center [168, 18] width 173 height 17
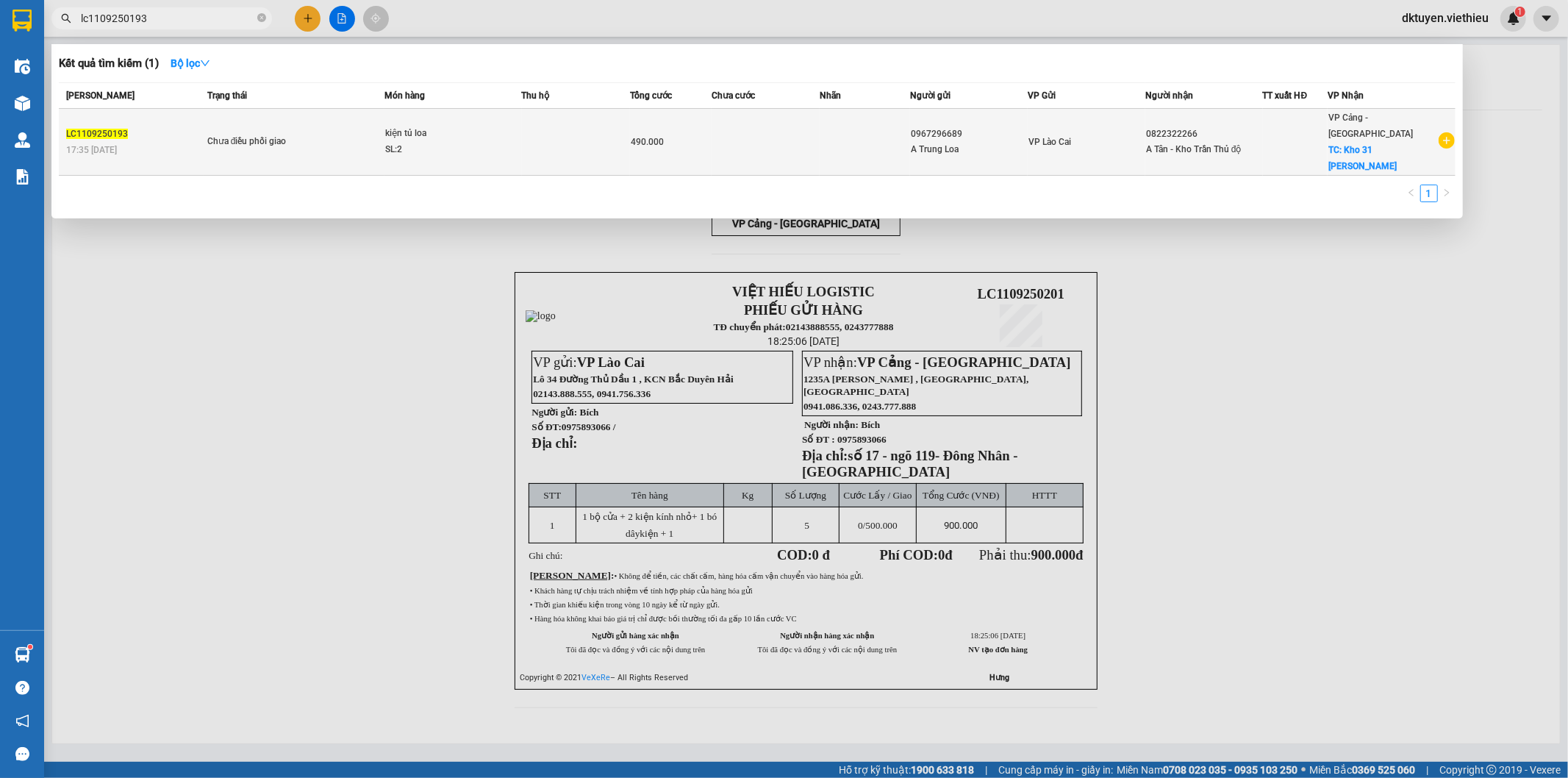
type input "lc1109250193"
click at [479, 142] on div "SL: 2" at bounding box center [440, 150] width 111 height 17
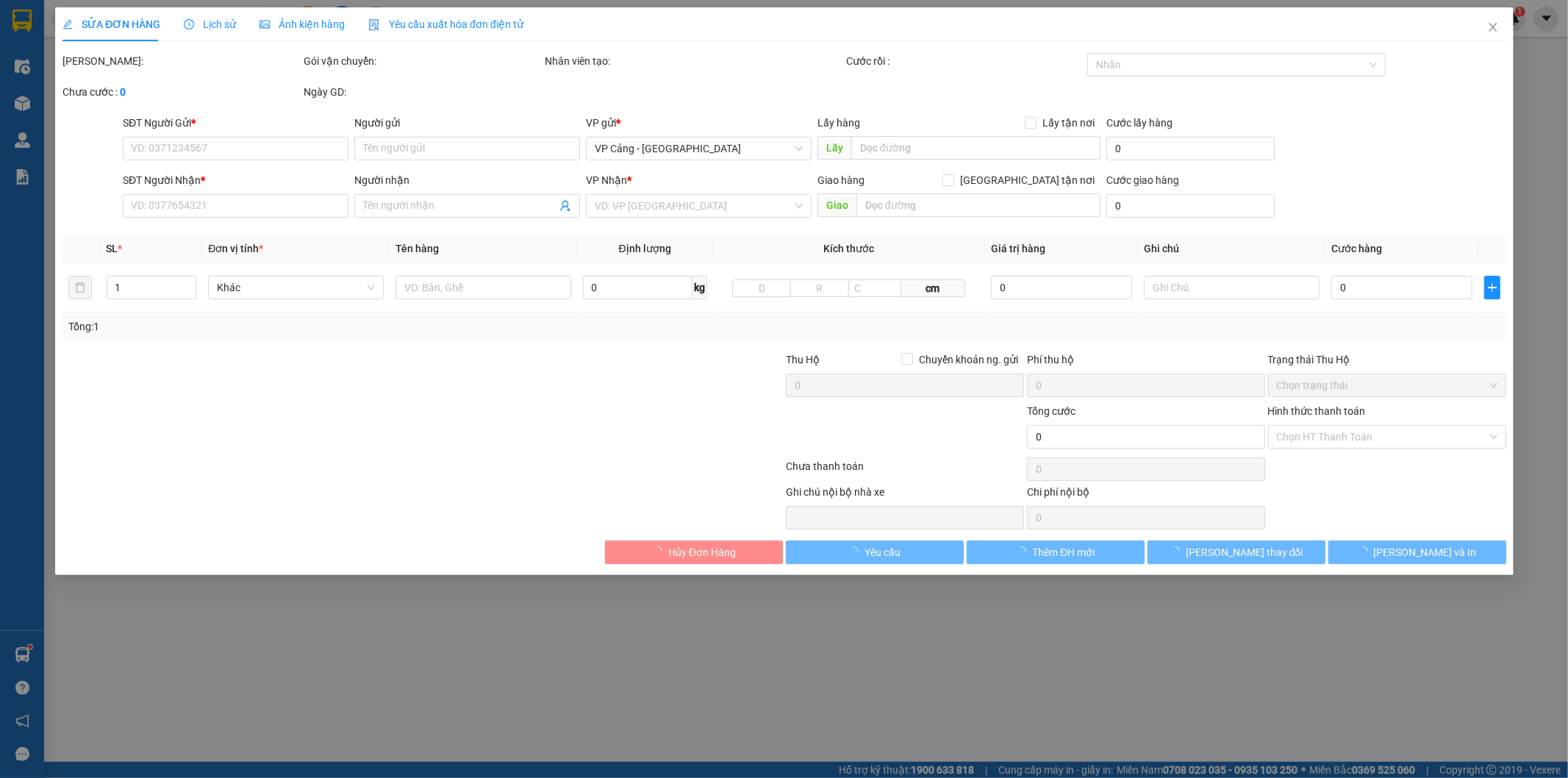
type input "0967296689"
type input "A Trung Loa"
type input "0822322266"
type input "A Tân - Kho Trần Thủ độ"
checkbox input "true"
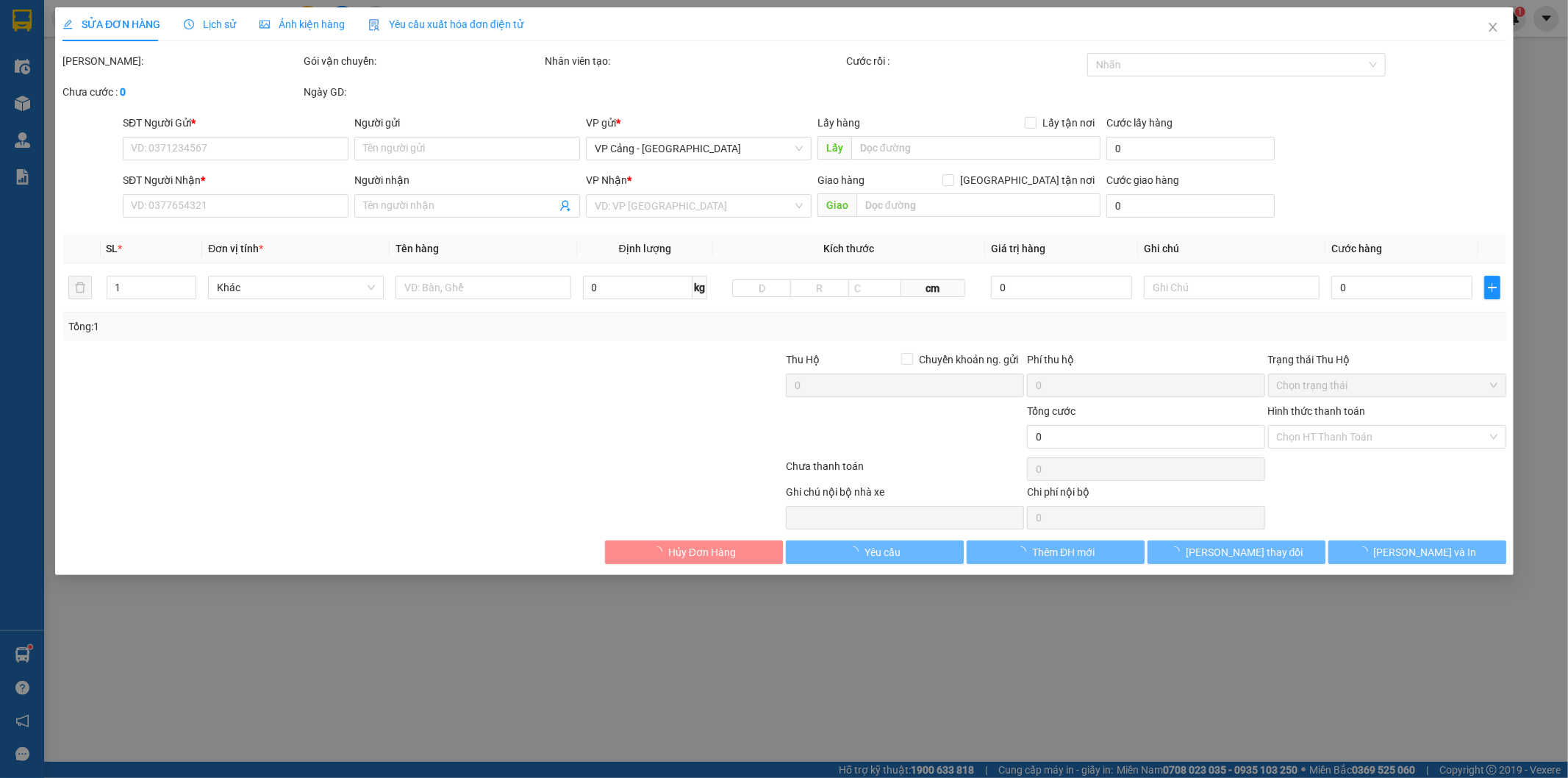
type input "Kho 31 [PERSON_NAME]"
type input "490.000"
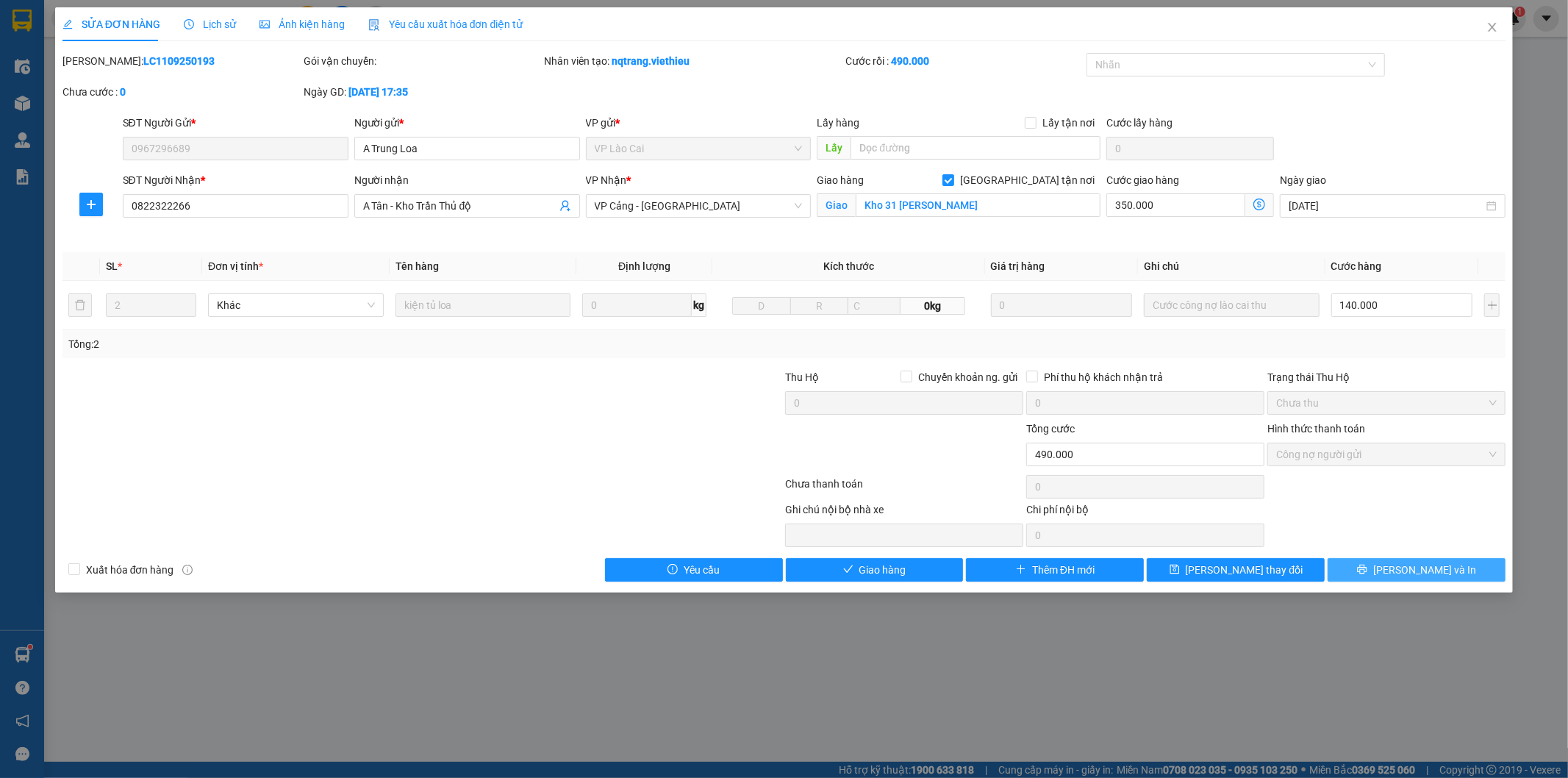
click at [1358, 570] on button "[PERSON_NAME] và In" at bounding box center [1416, 571] width 178 height 24
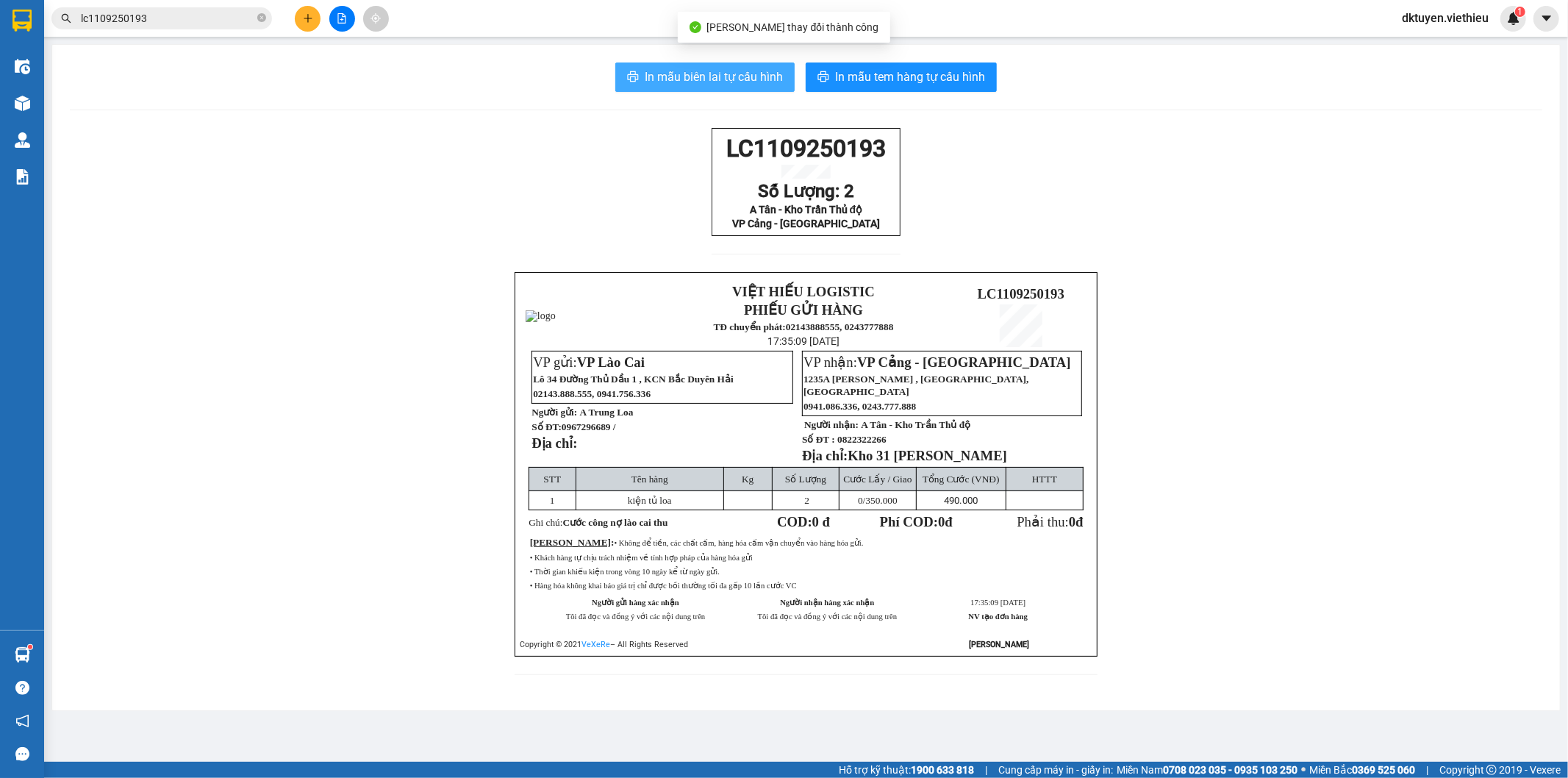
click at [730, 81] on span "In mẫu biên lai tự cấu hình" at bounding box center [714, 77] width 138 height 18
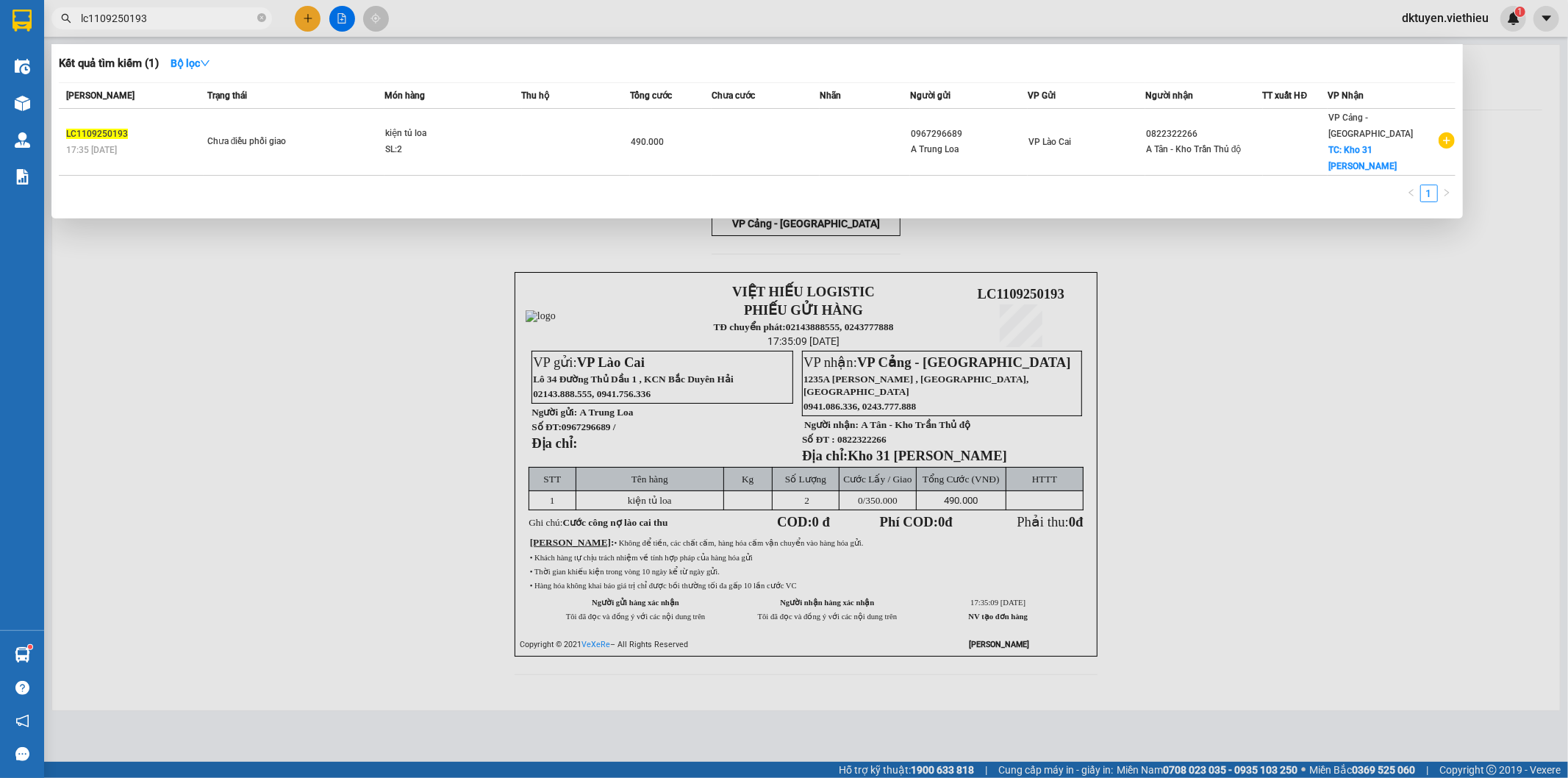
click at [165, 18] on input "lc1109250193" at bounding box center [168, 18] width 173 height 17
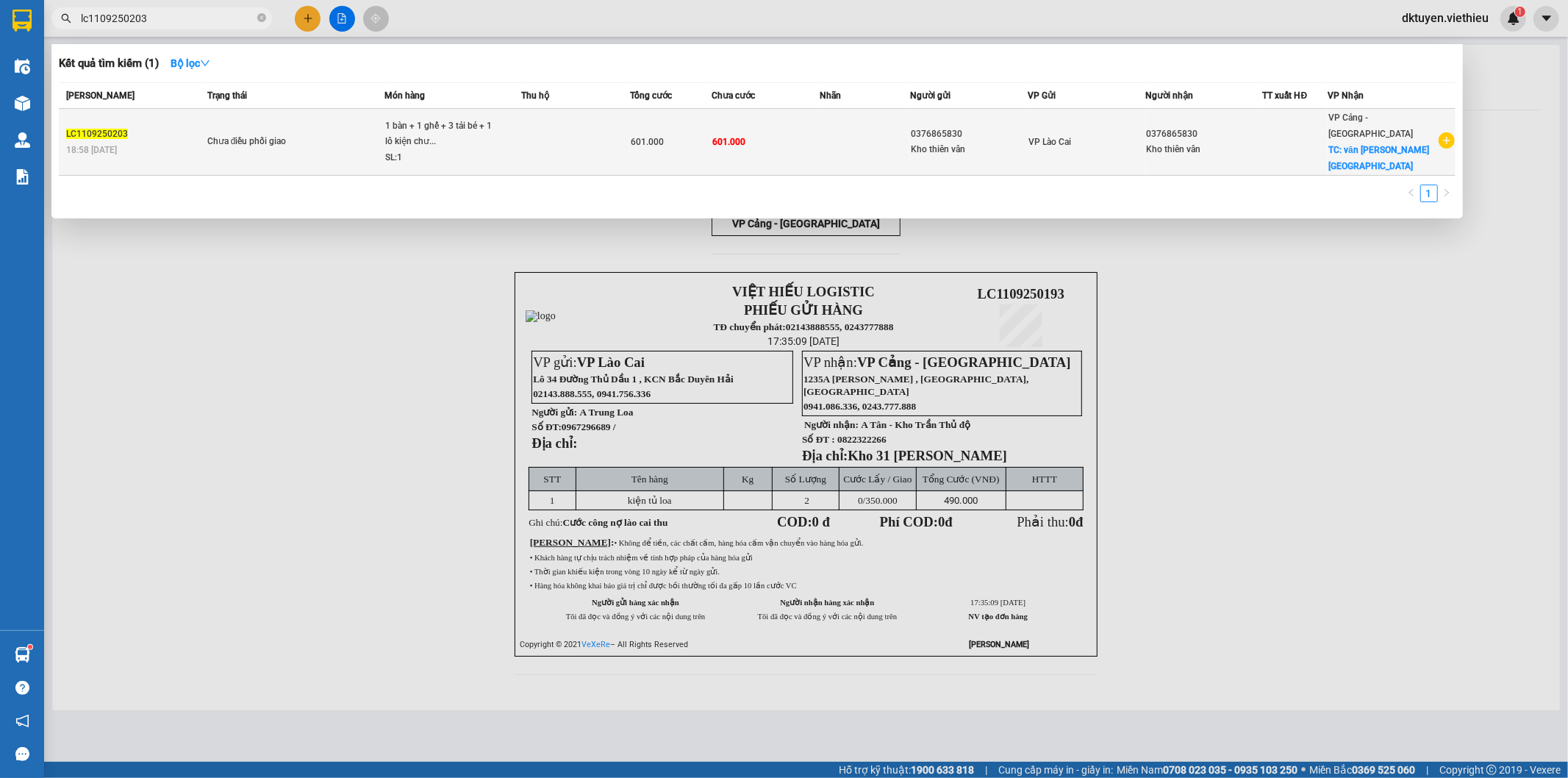
type input "lc1109250203"
click at [627, 125] on td at bounding box center [576, 142] width 109 height 67
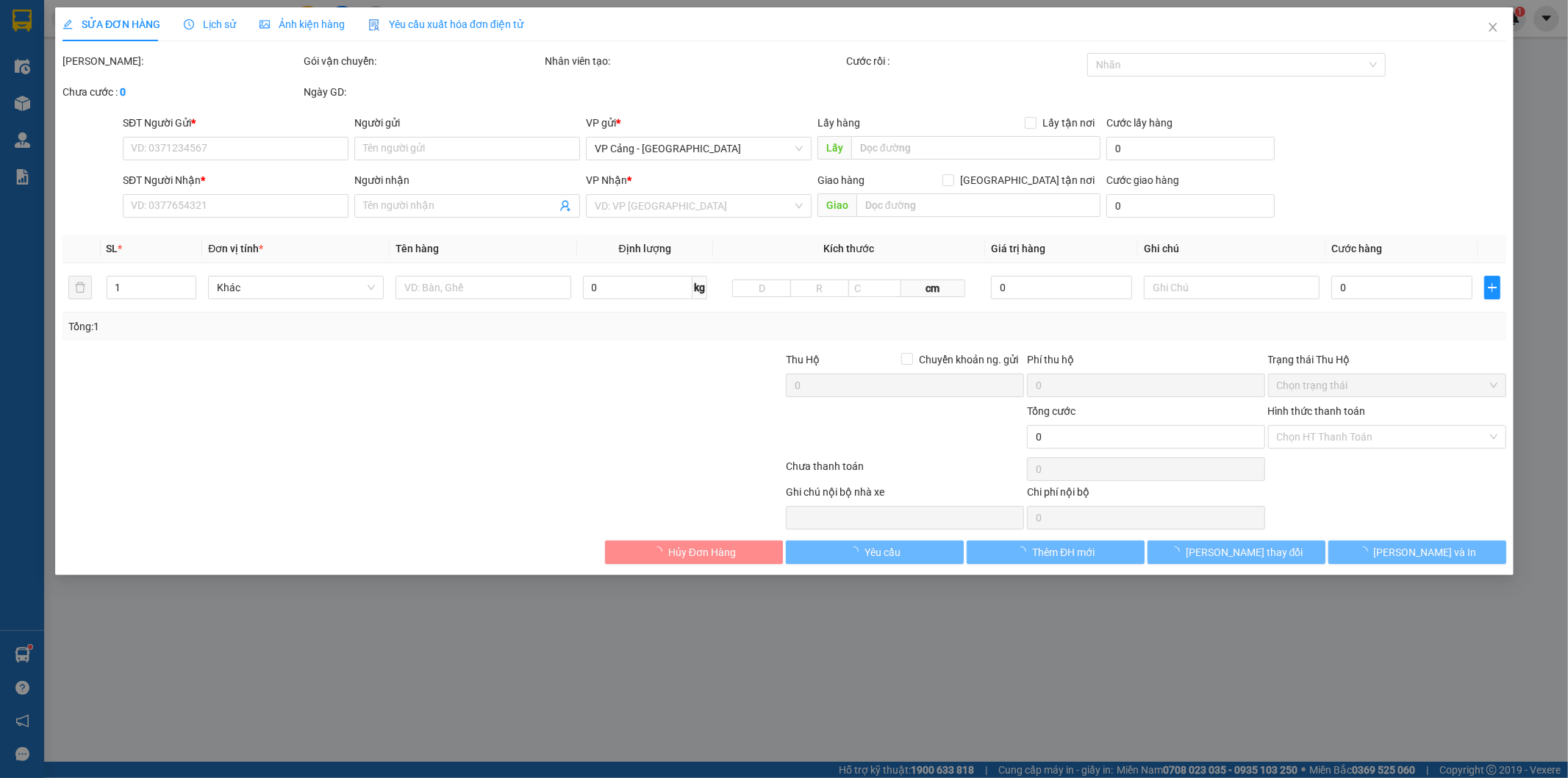
type input "0376865830"
type input "Kho thiên vân"
type input "0376865830"
type input "Kho thiên vân"
checkbox input "true"
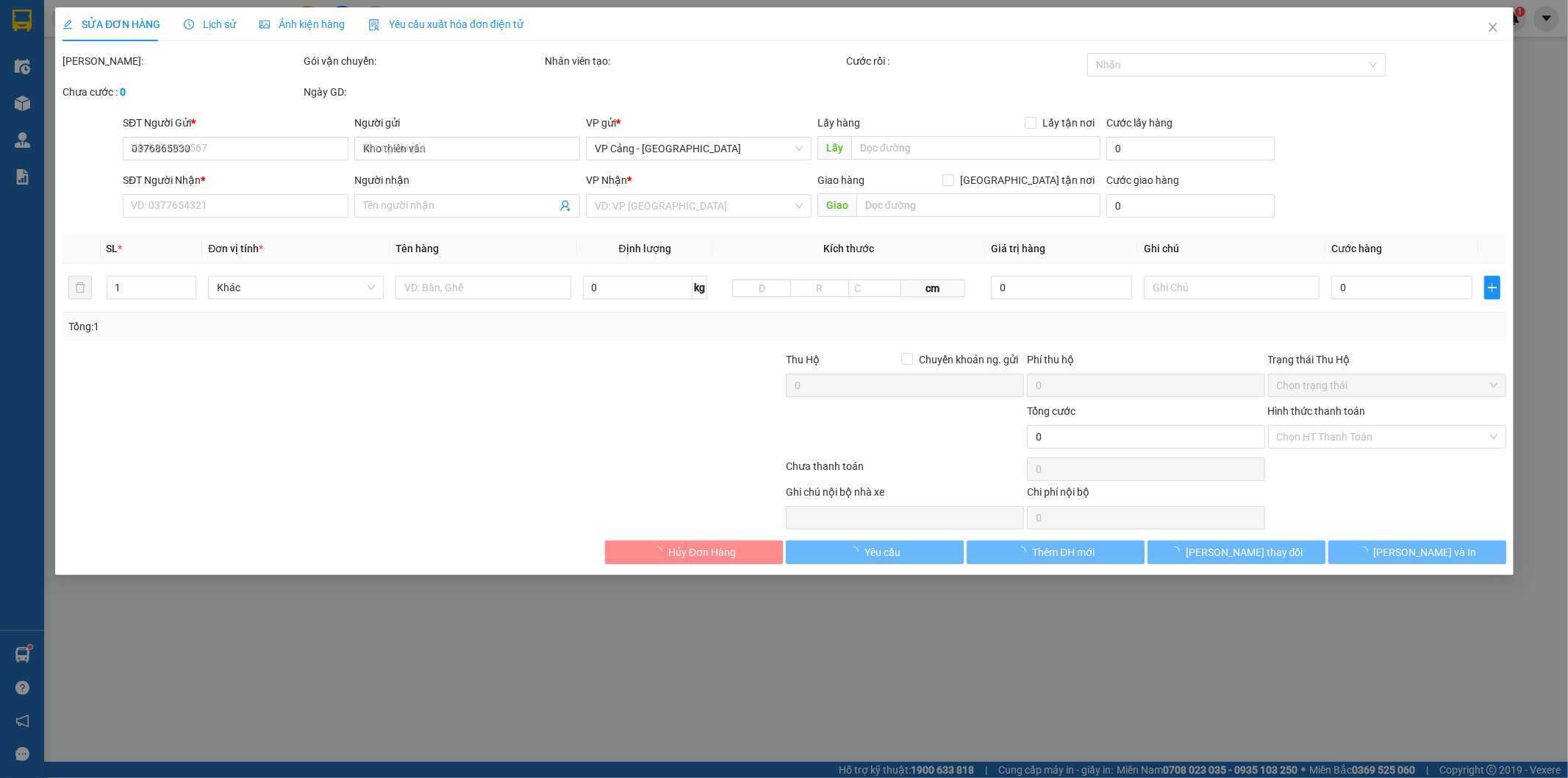
type input "văn giang [GEOGRAPHIC_DATA]"
type input "601.000"
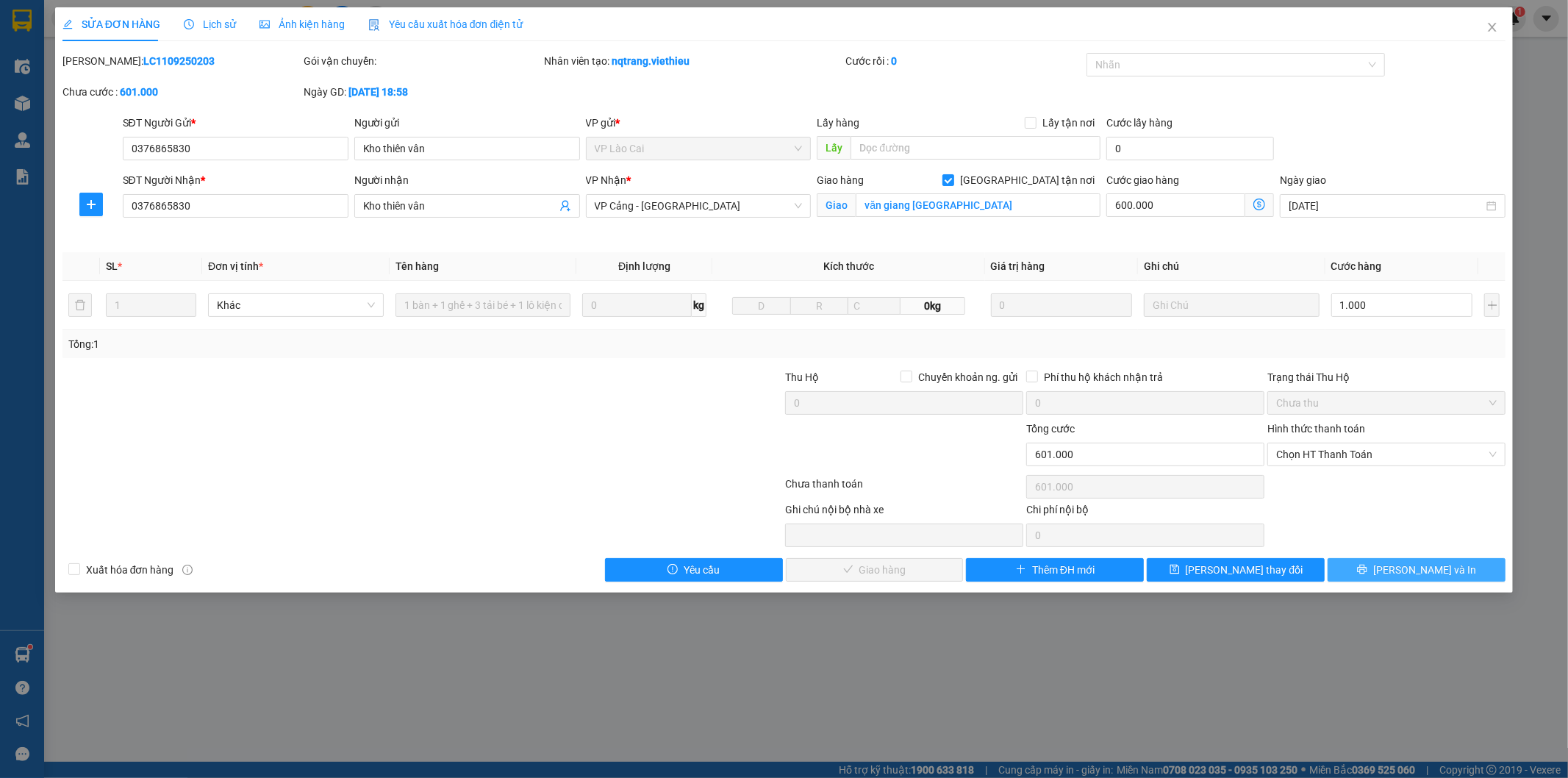
click at [1367, 572] on icon "printer" at bounding box center [1363, 570] width 9 height 9
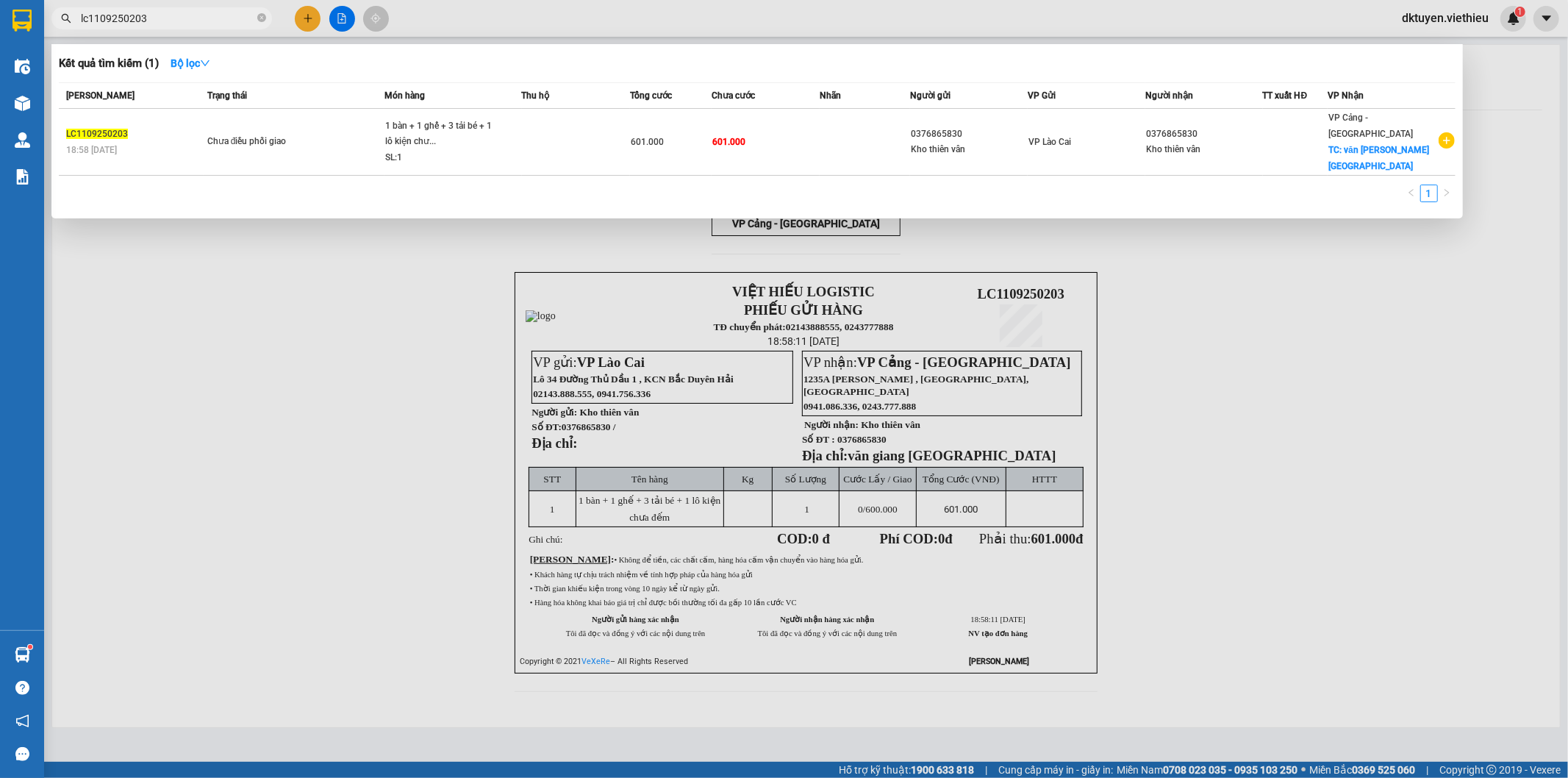
drag, startPoint x: 187, startPoint y: 17, endPoint x: 64, endPoint y: 23, distance: 123.1
click at [64, 23] on div "lc1109250203" at bounding box center [143, 18] width 287 height 22
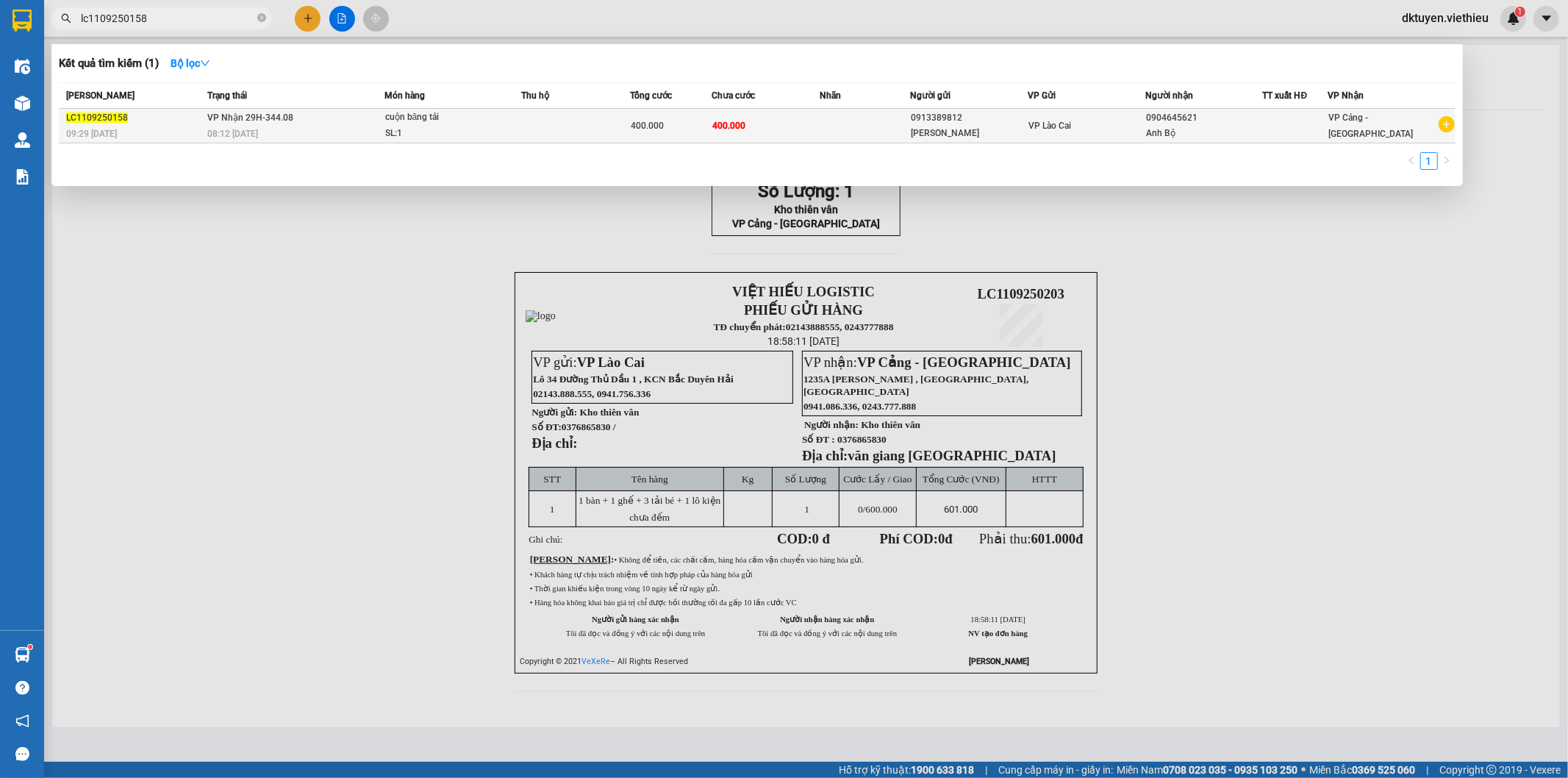
type input "lc1109250158"
click at [787, 133] on td "400.000" at bounding box center [766, 125] width 109 height 34
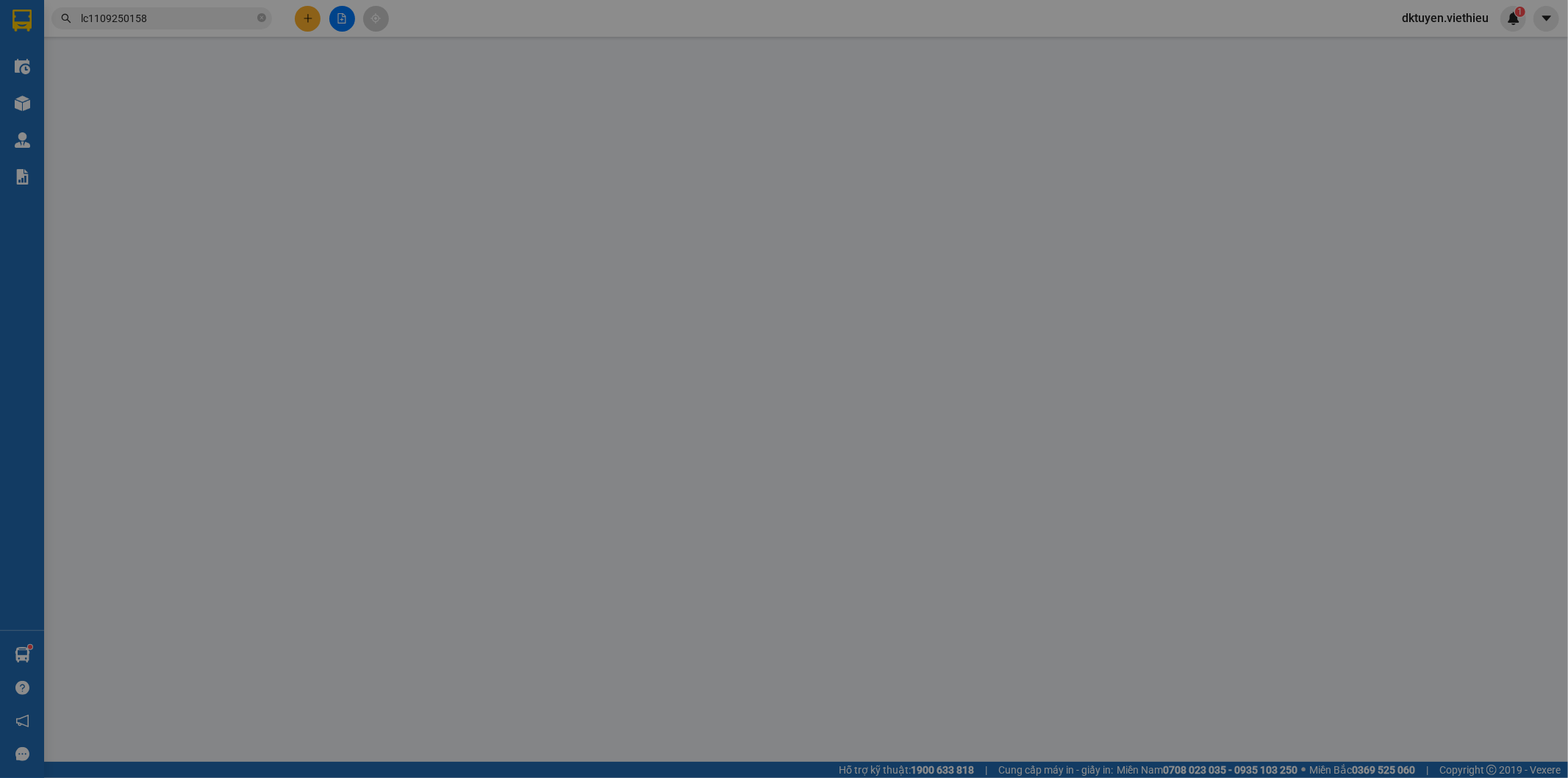
type input "0913389812"
type input "[PERSON_NAME]"
type input "0904645621"
type input "Anh Bộ"
type input "400.000"
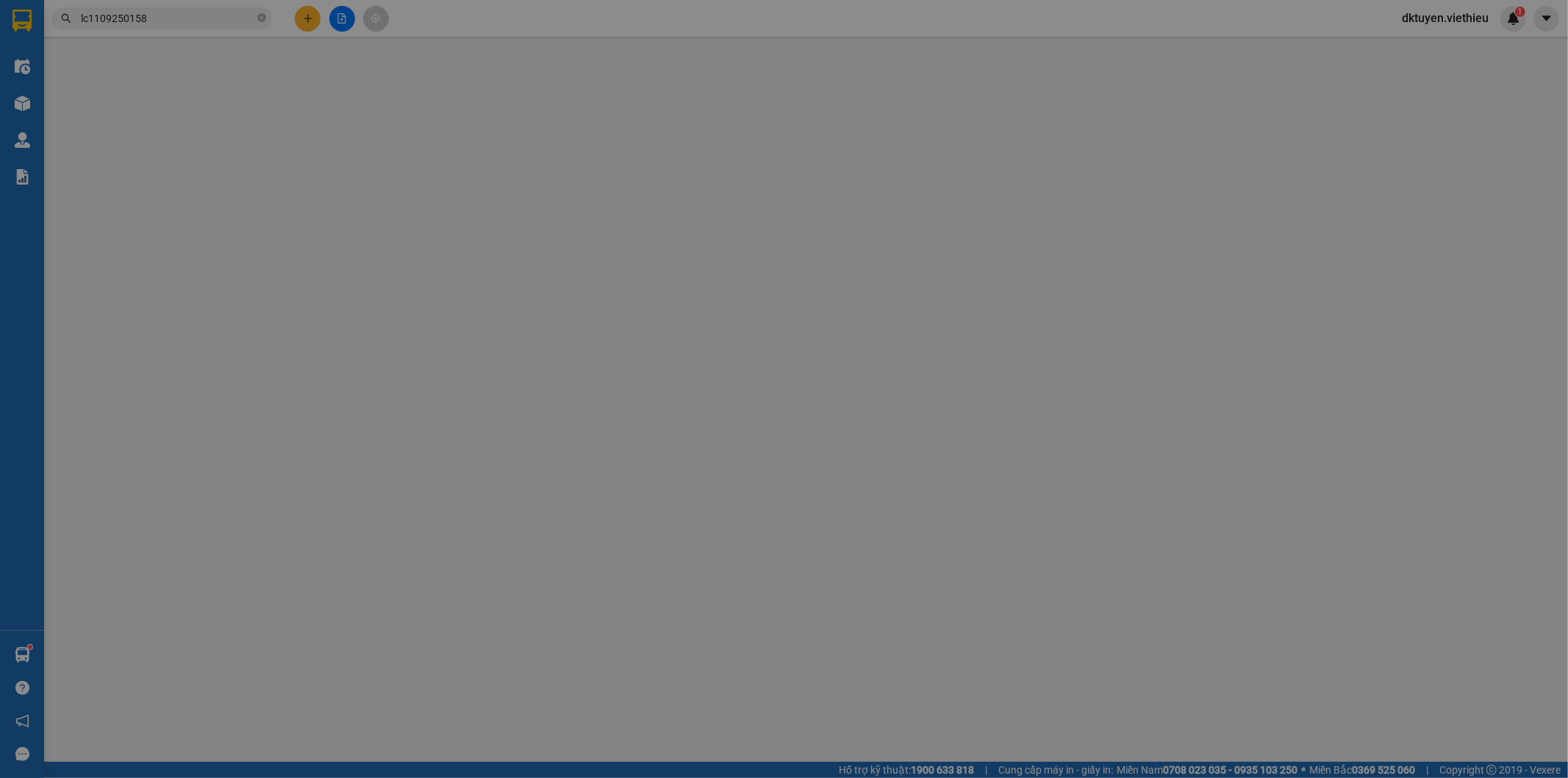
type input "400.000"
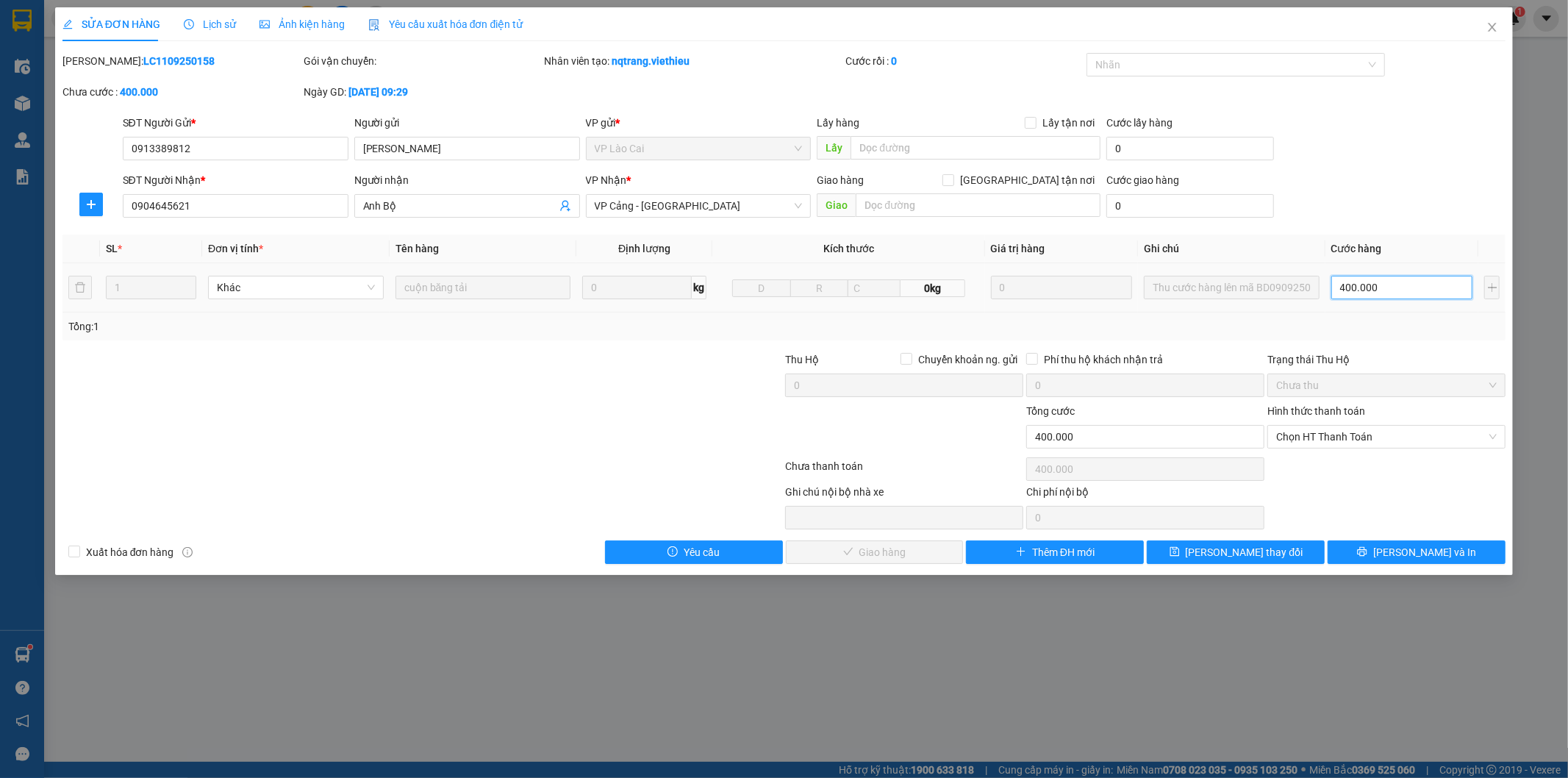
click at [1398, 292] on input "400.000" at bounding box center [1401, 288] width 141 height 24
type input "3"
type input "30"
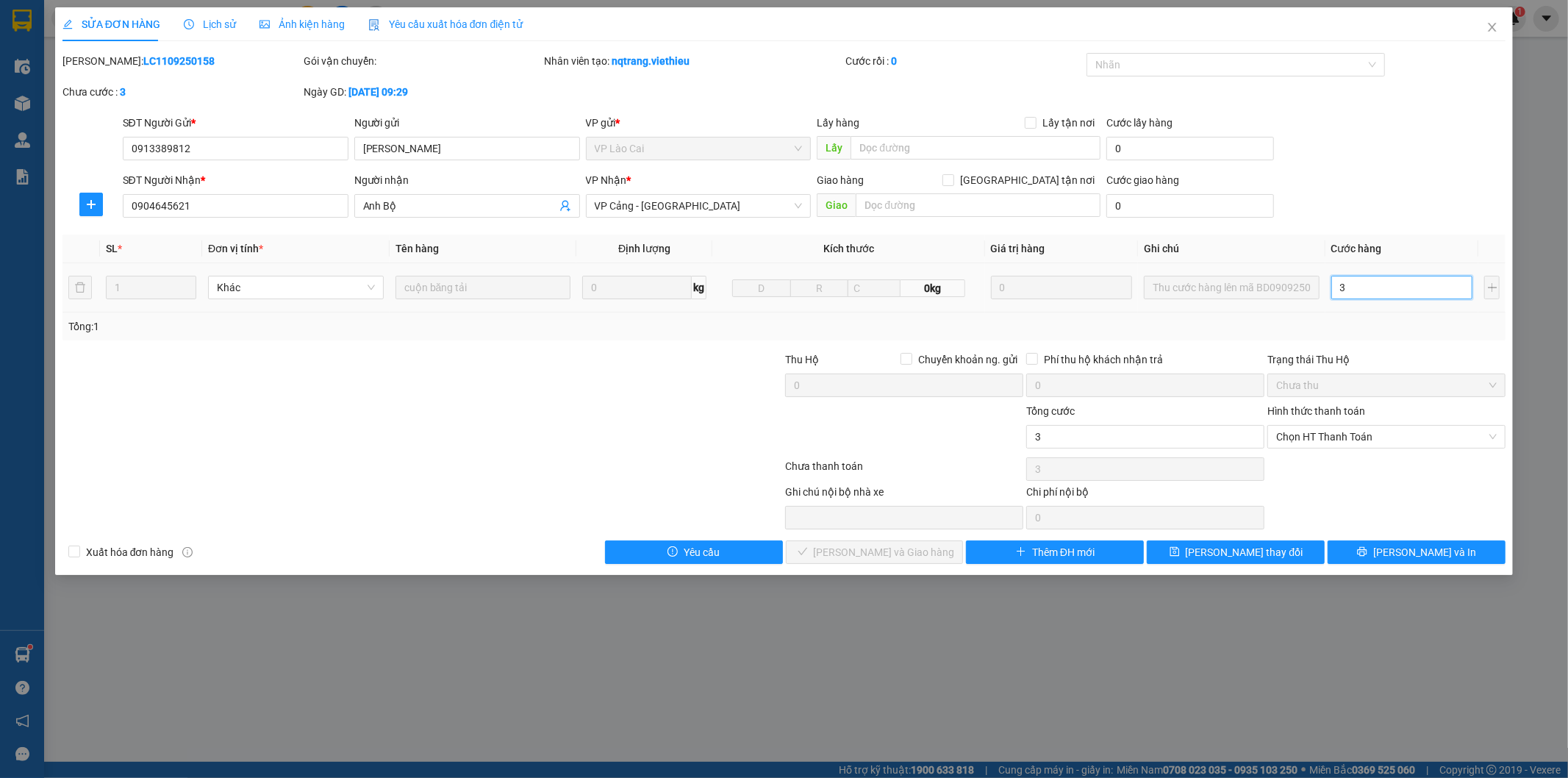
type input "30"
type input "300"
type input "3.000"
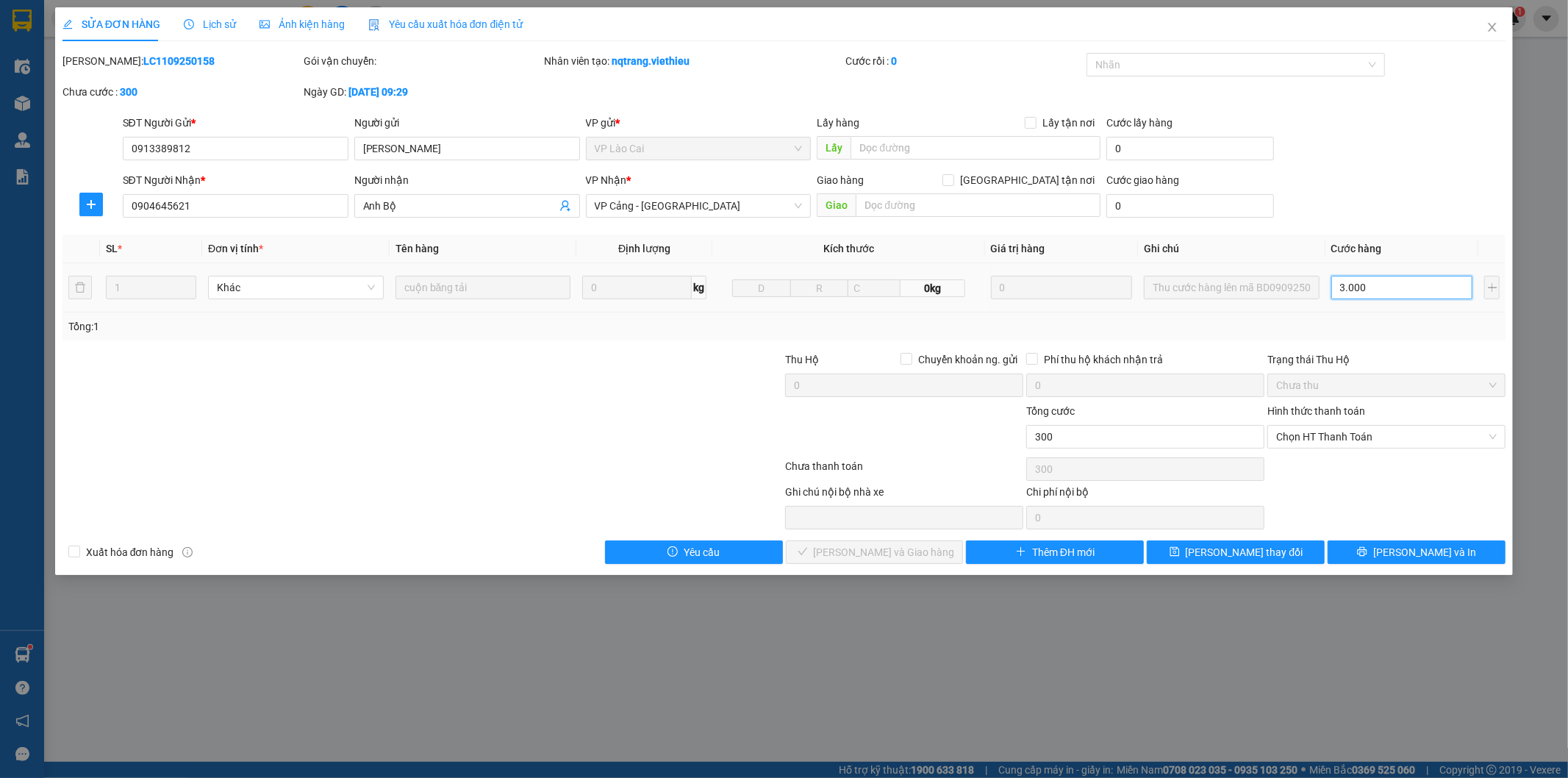
type input "3.000"
type input "30.000"
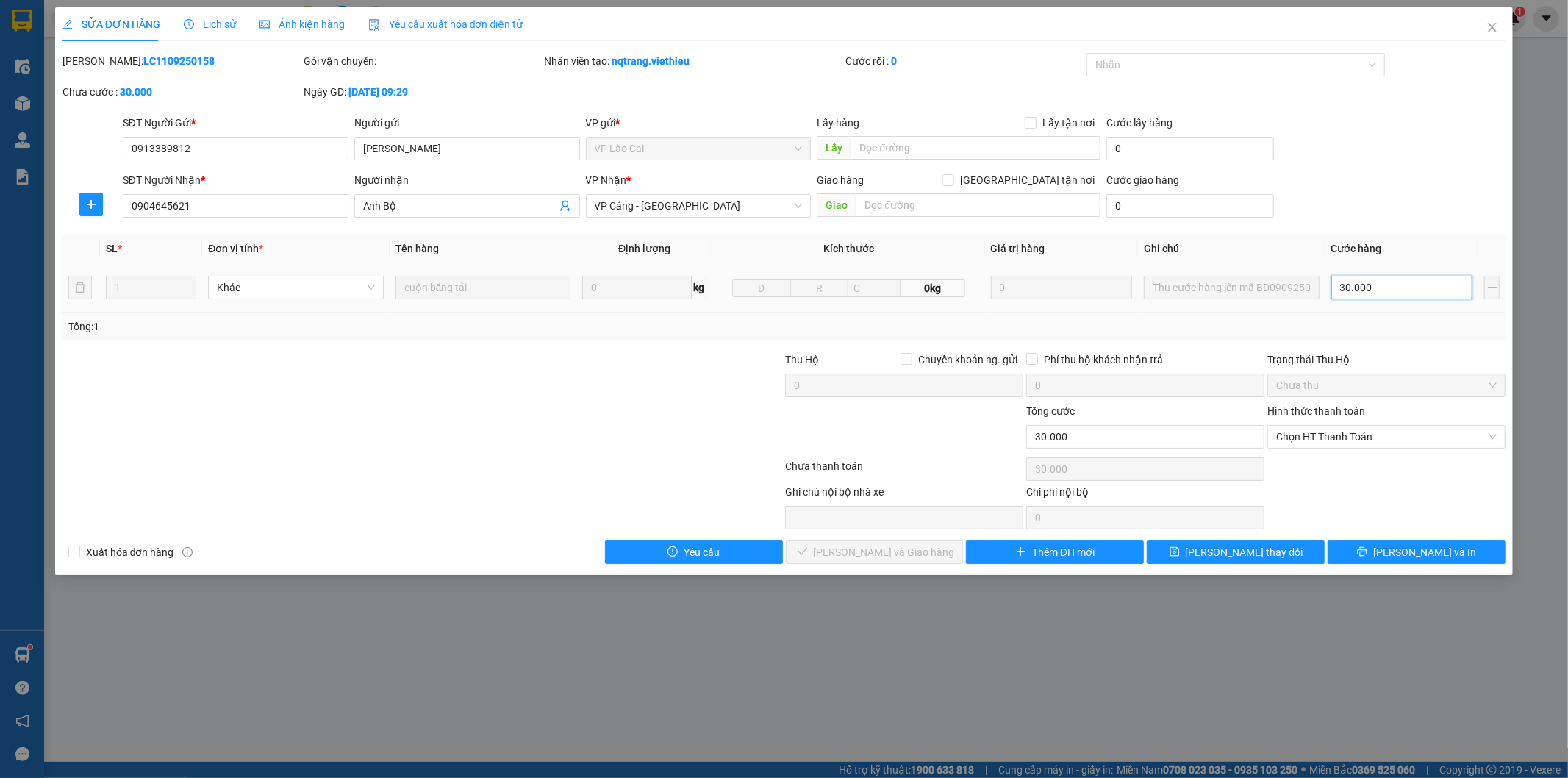
type input "300.000"
click at [1424, 558] on span "[PERSON_NAME] và In" at bounding box center [1424, 552] width 103 height 17
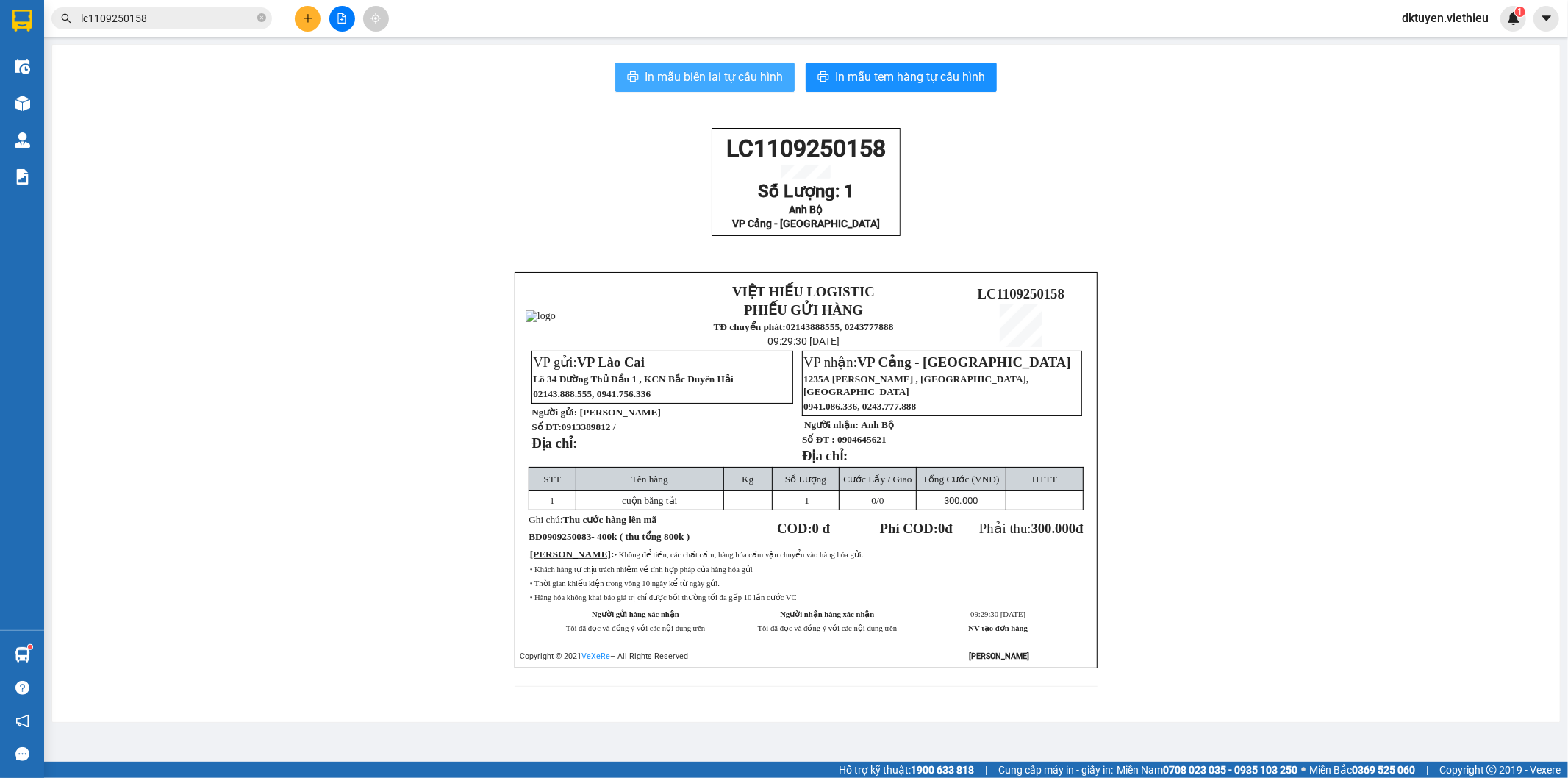
click at [763, 77] on span "In mẫu biên lai tự cấu hình" at bounding box center [714, 77] width 138 height 18
